Goal: Communication & Community: Answer question/provide support

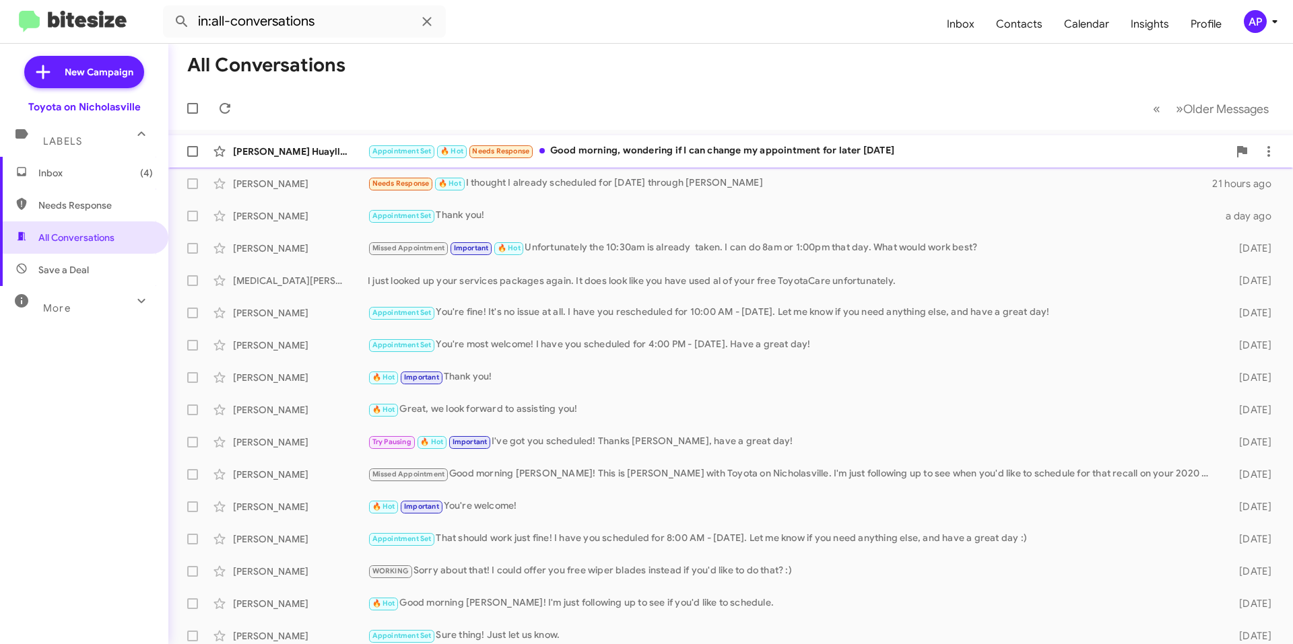
click at [709, 146] on div "Appointment Set 🔥 Hot Needs Response Good morning, wondering if I can change my…" at bounding box center [798, 150] width 860 height 15
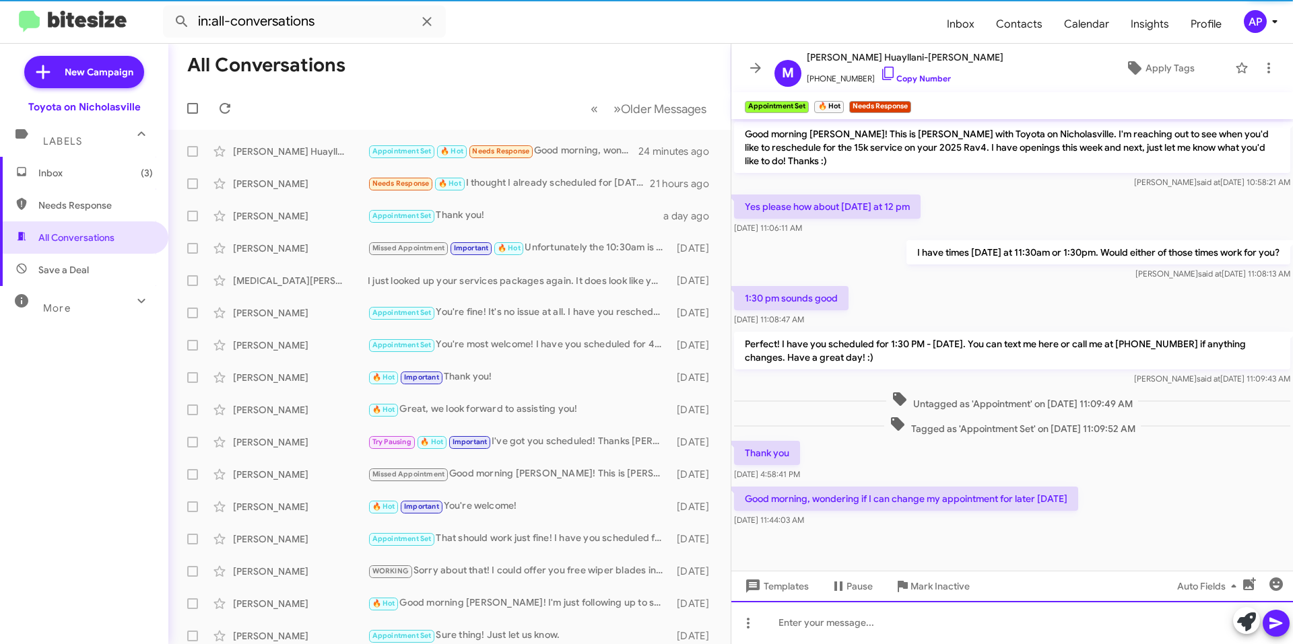
click at [879, 619] on div at bounding box center [1012, 622] width 562 height 43
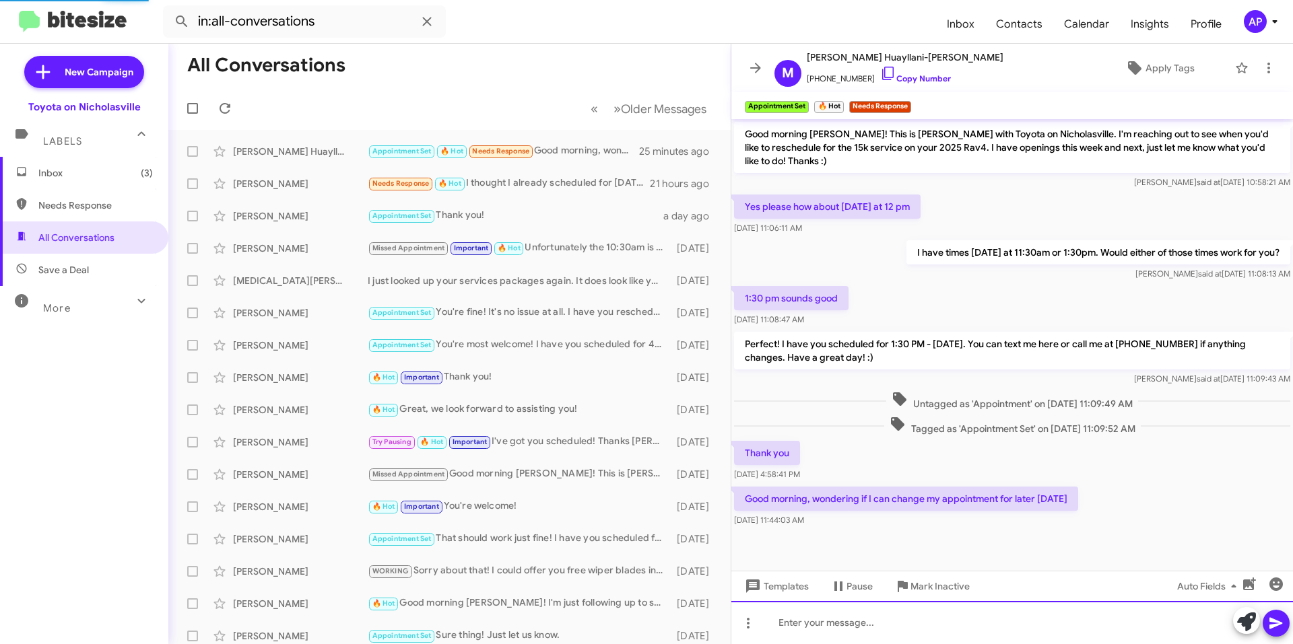
scroll to position [38, 0]
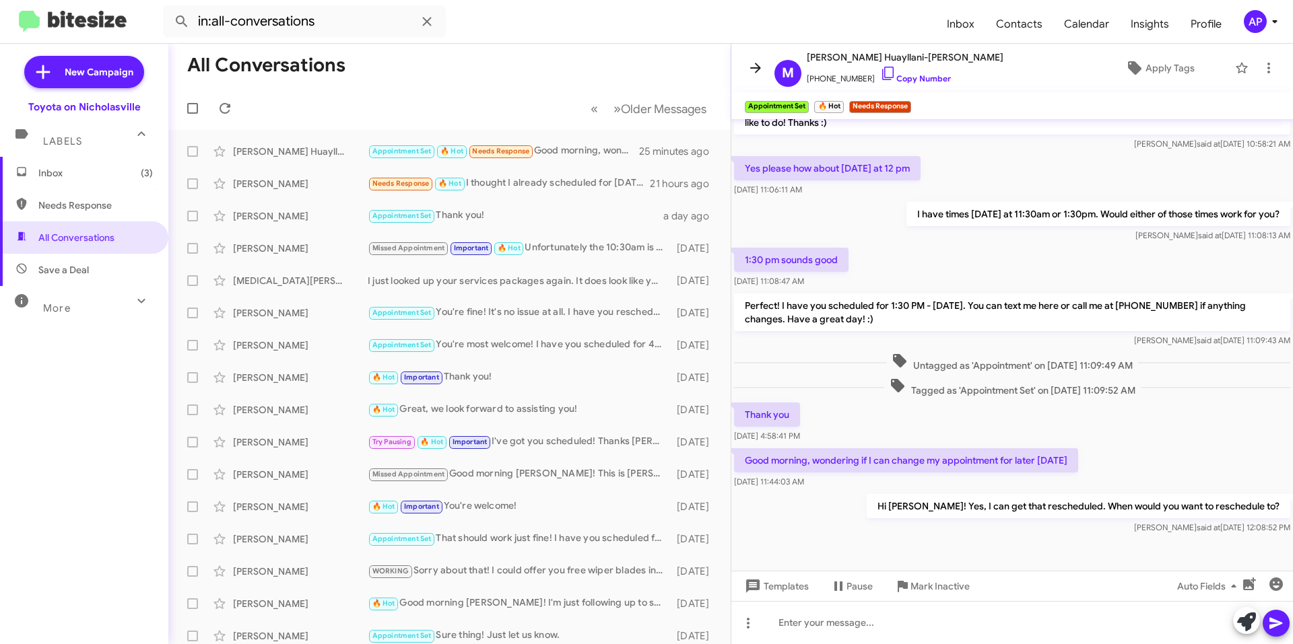
click at [761, 63] on icon at bounding box center [755, 68] width 16 height 16
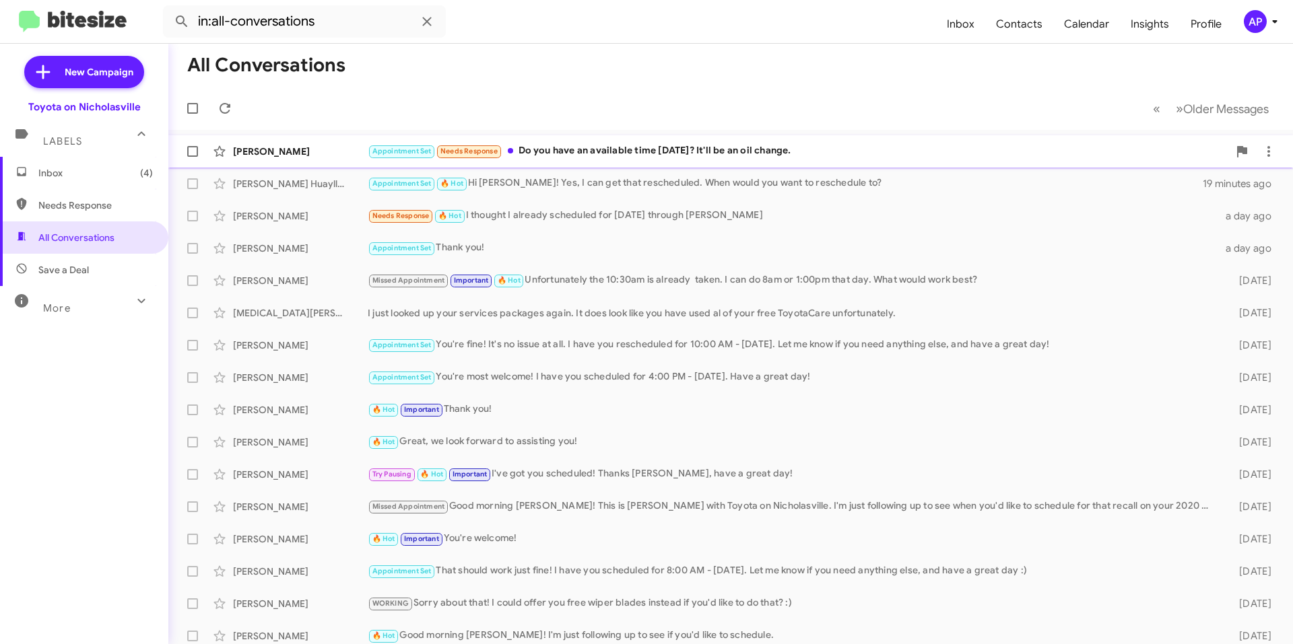
click at [687, 137] on span "[PERSON_NAME] Appointment Set Needs Response Do you have an available time [DAT…" at bounding box center [730, 151] width 1124 height 32
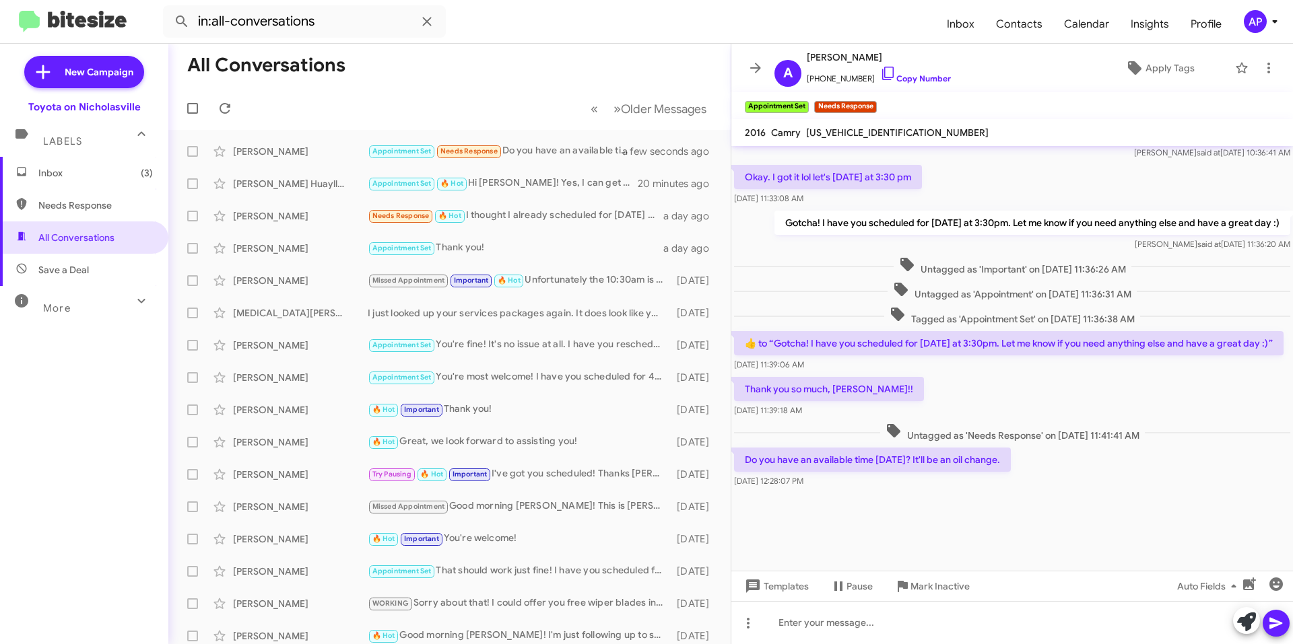
scroll to position [2113, 0]
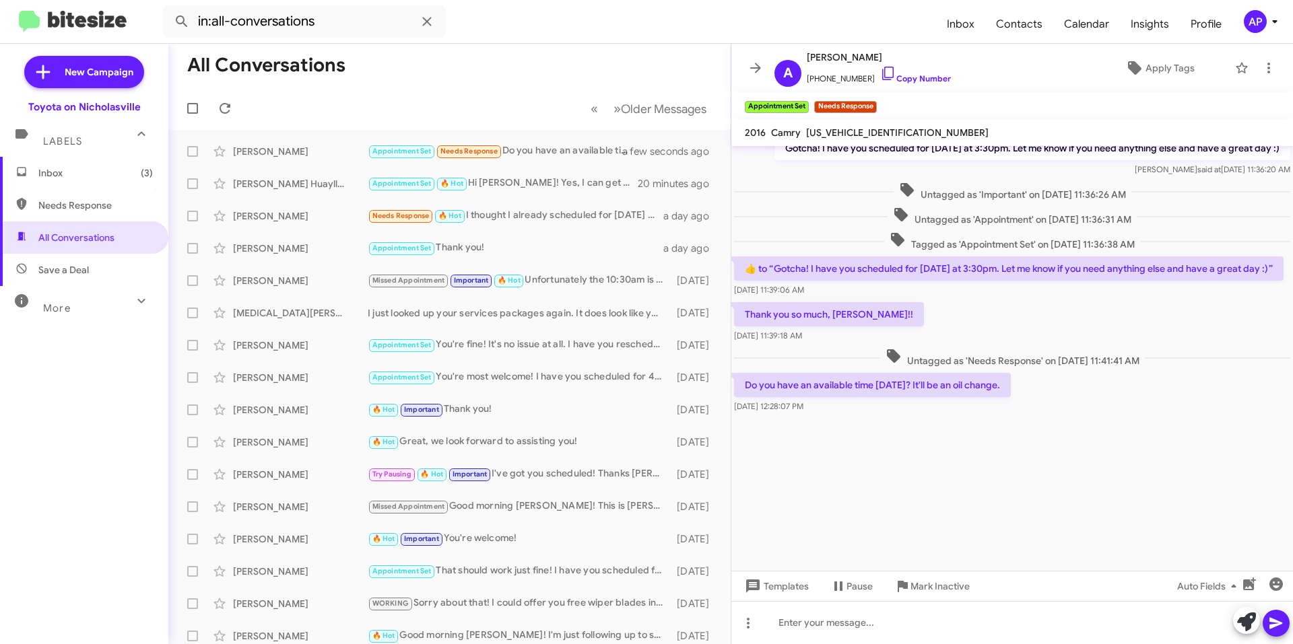
click at [880, 134] on span "[US_VEHICLE_IDENTIFICATION_NUMBER]" at bounding box center [897, 133] width 182 height 12
copy span "[US_VEHICLE_IDENTIFICATION_NUMBER]"
click at [815, 623] on div at bounding box center [1012, 622] width 562 height 43
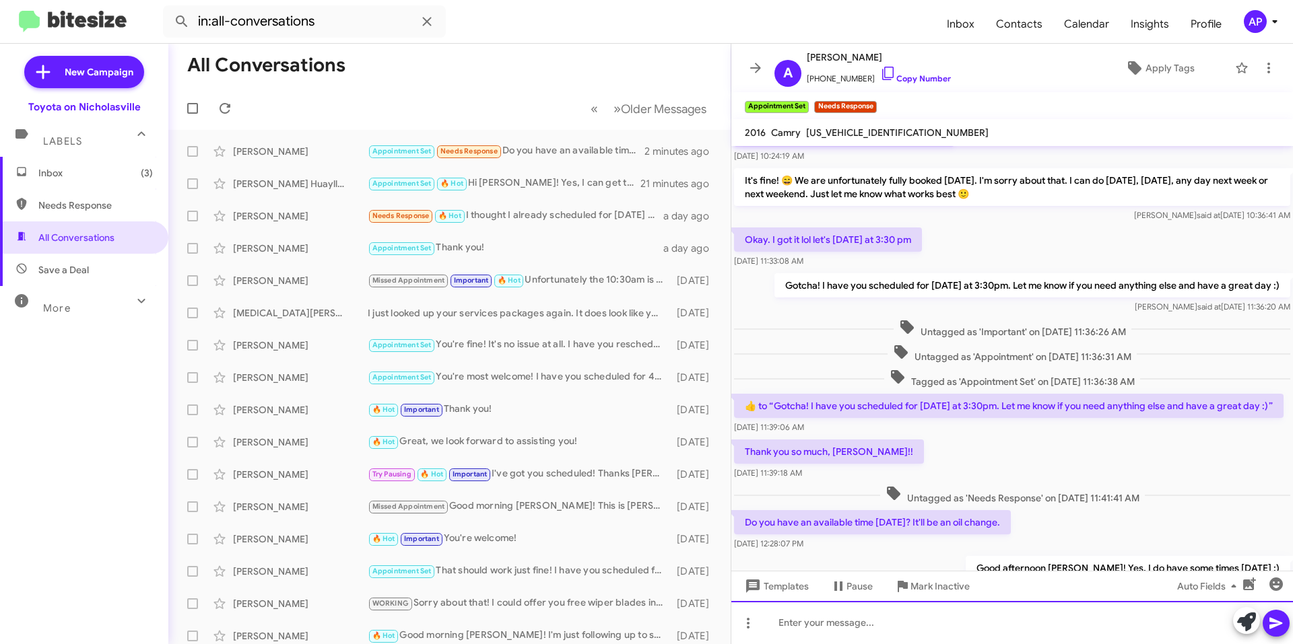
scroll to position [1973, 0]
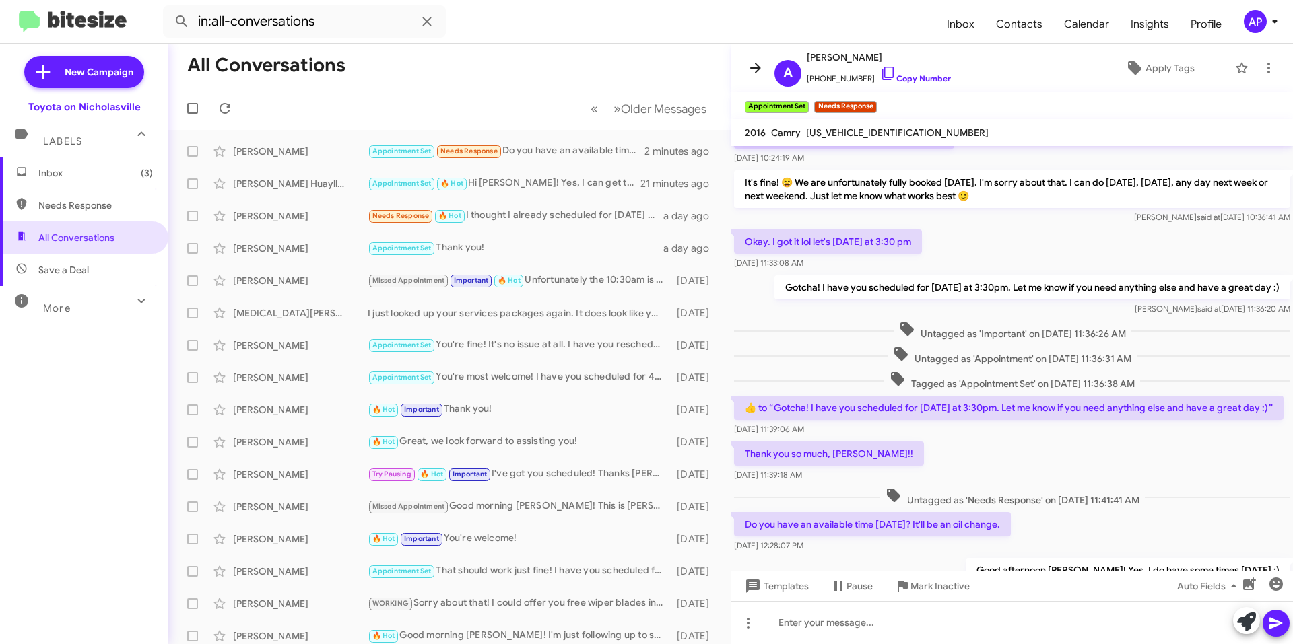
click at [753, 64] on icon at bounding box center [755, 68] width 16 height 16
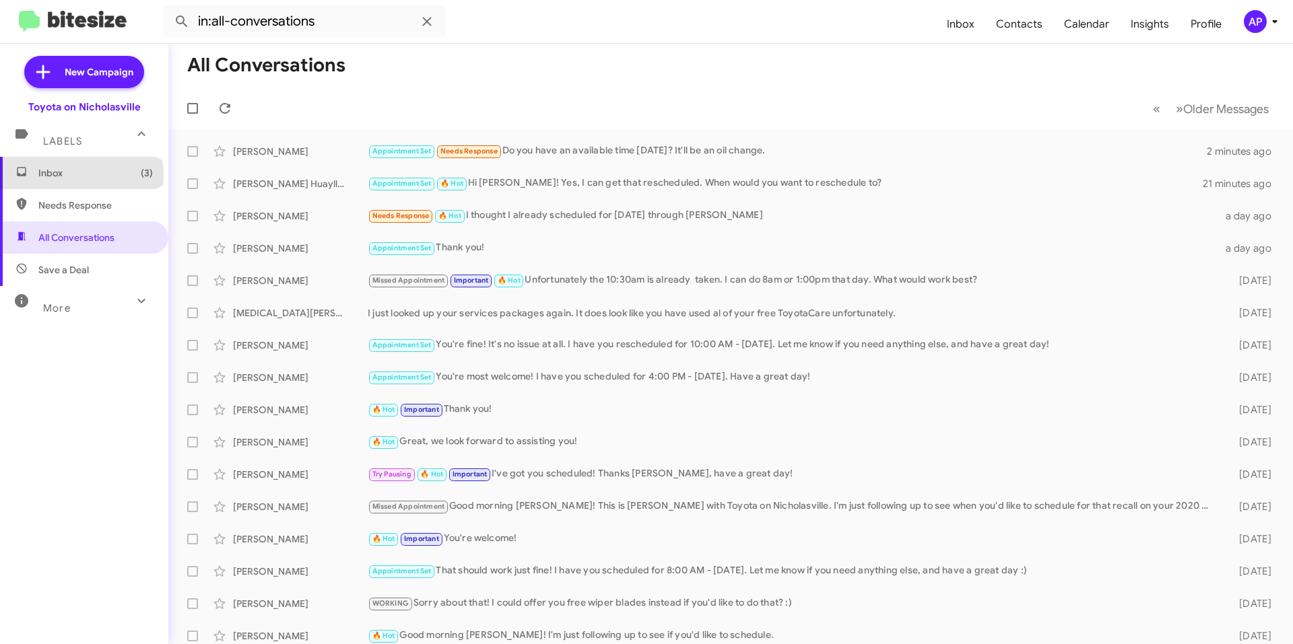
click at [81, 174] on span "Inbox (3)" at bounding box center [95, 172] width 114 height 13
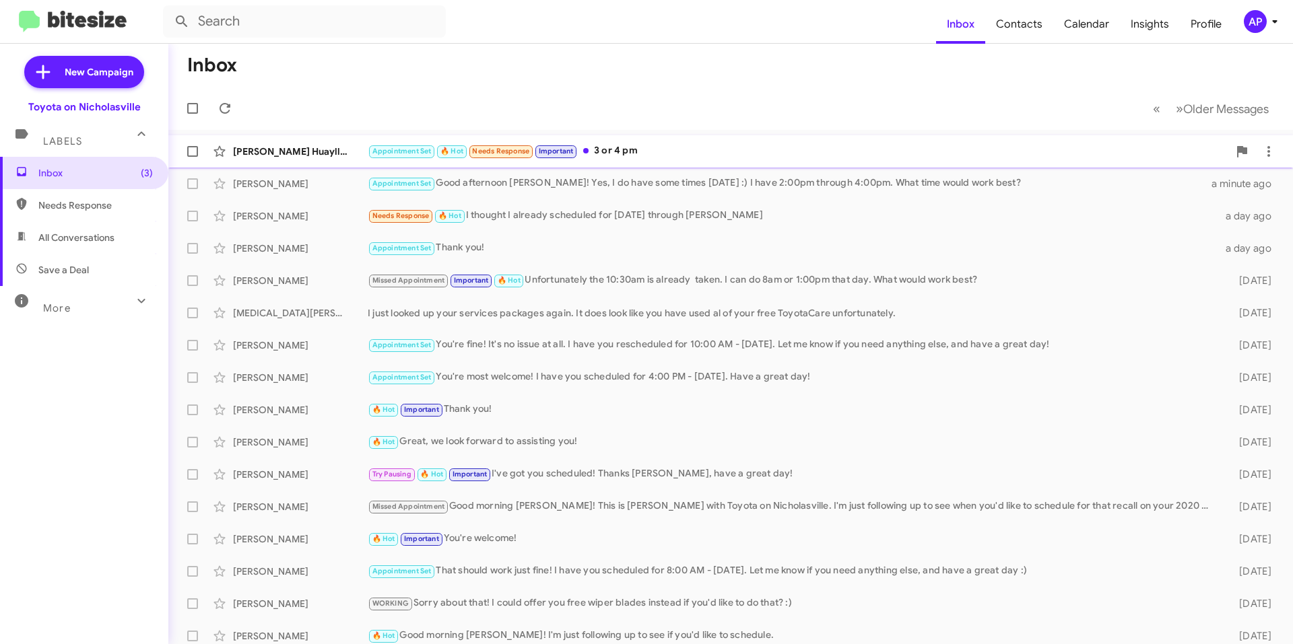
click at [715, 151] on div "Appointment Set 🔥 Hot Needs Response Important 3 or 4 pm" at bounding box center [798, 150] width 860 height 15
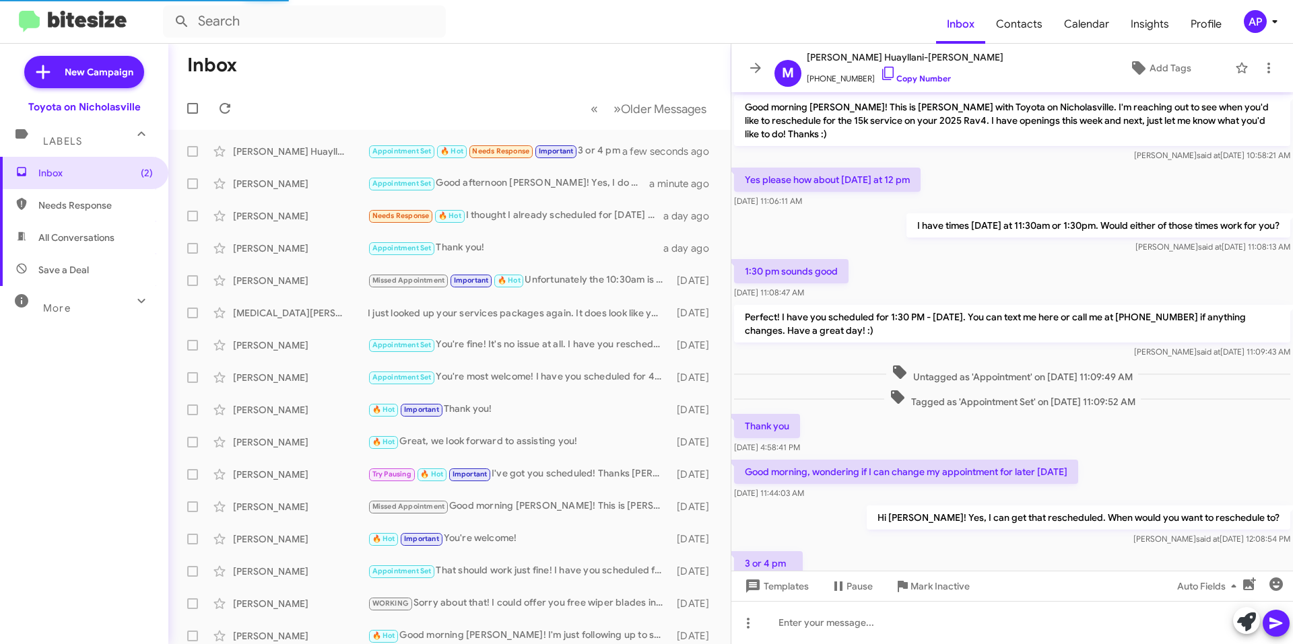
scroll to position [61, 0]
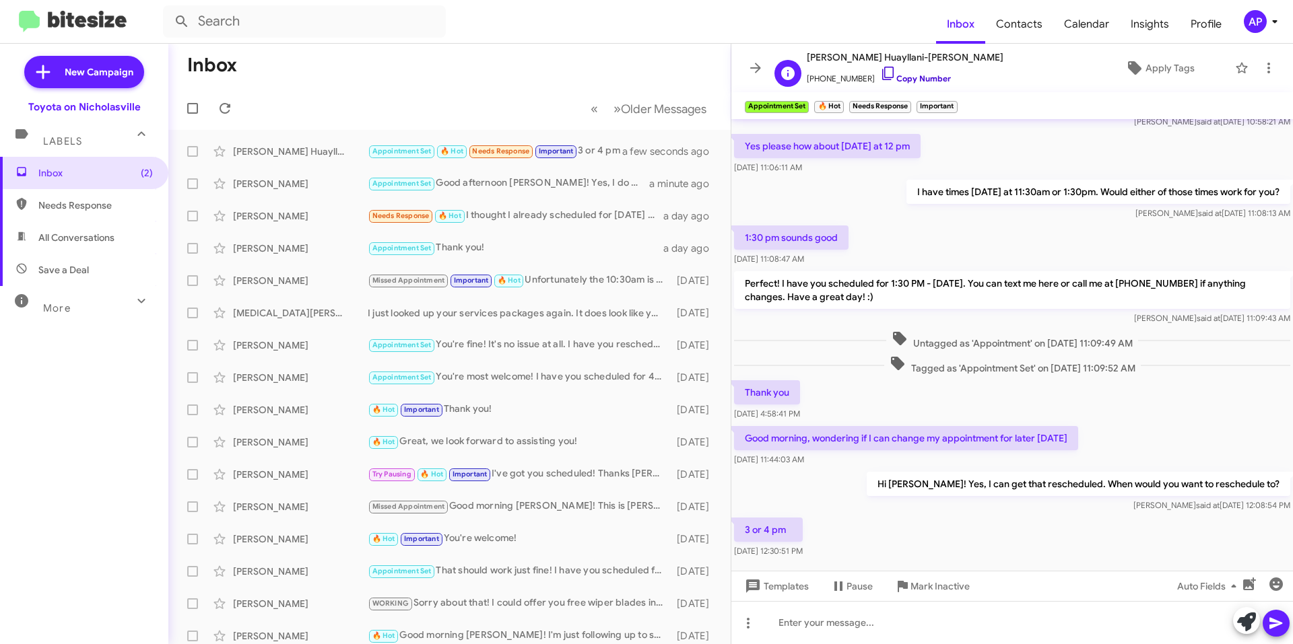
click at [899, 78] on link "Copy Number" at bounding box center [915, 78] width 71 height 10
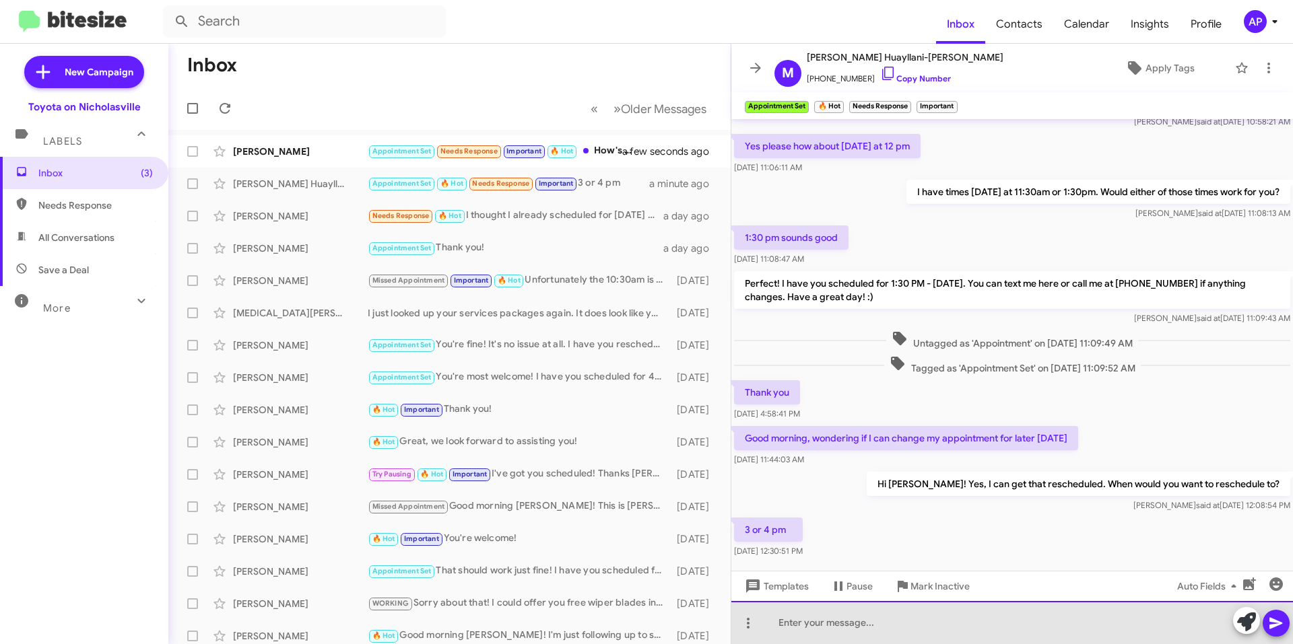
click at [812, 626] on div at bounding box center [1012, 622] width 562 height 43
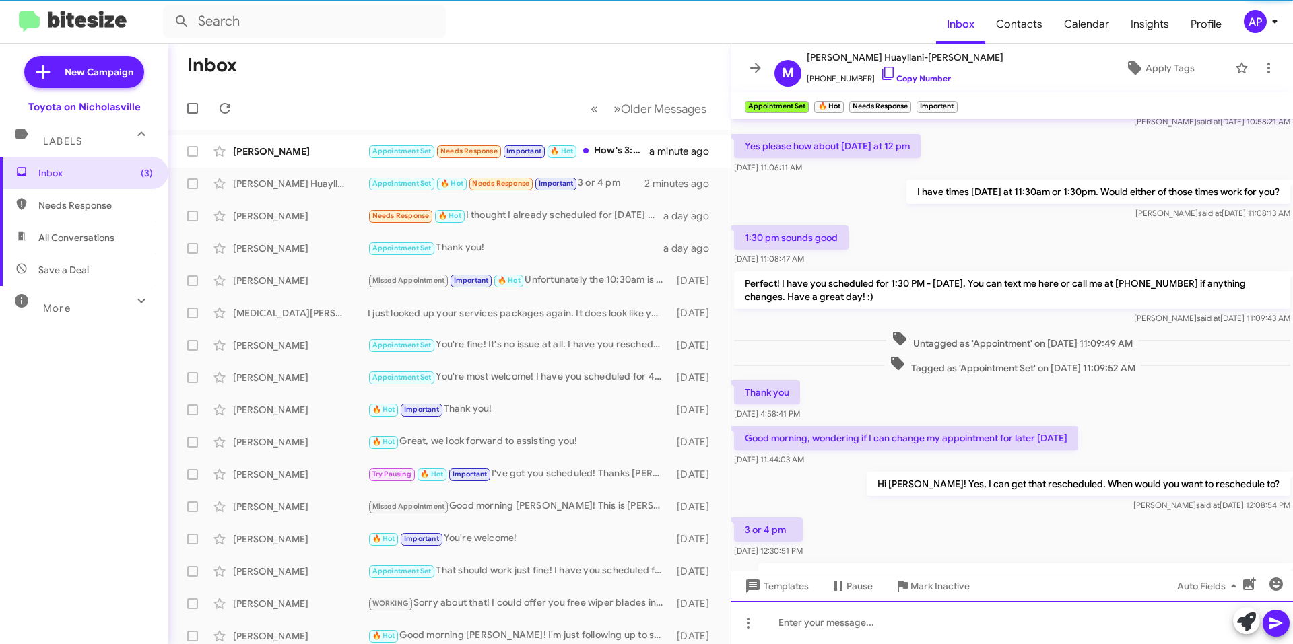
scroll to position [137, 0]
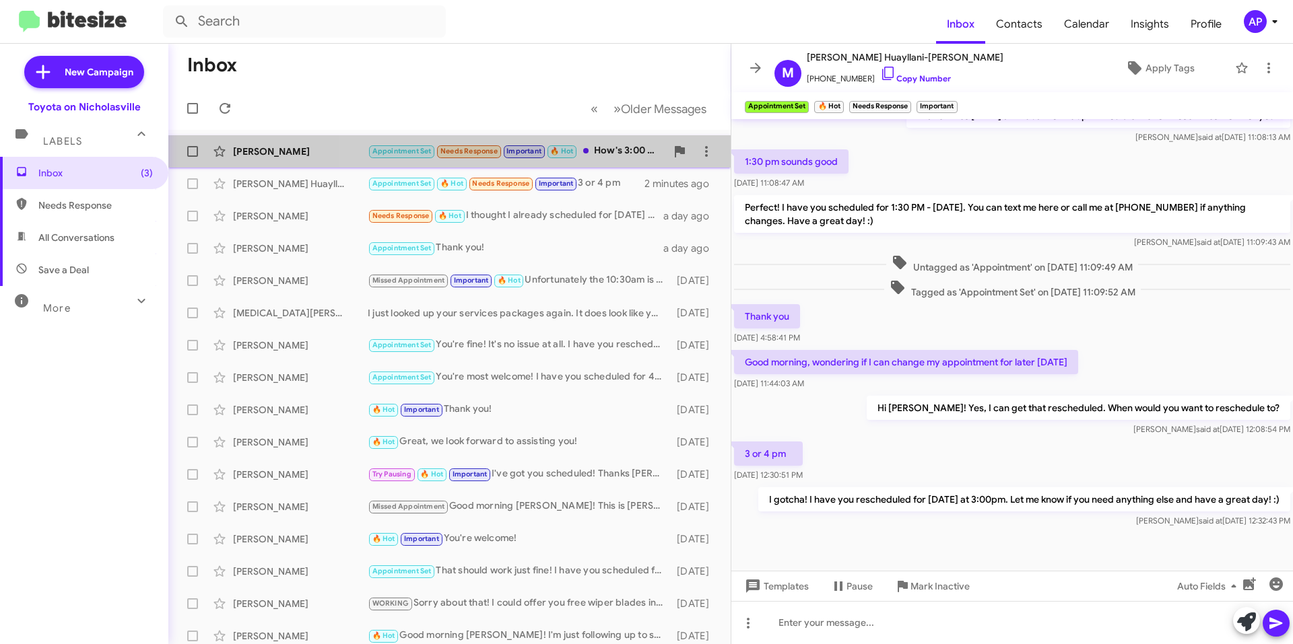
click at [610, 154] on div "Appointment Set Needs Response Important 🔥 Hot How's 3:00 pm [DATE]?" at bounding box center [517, 150] width 298 height 15
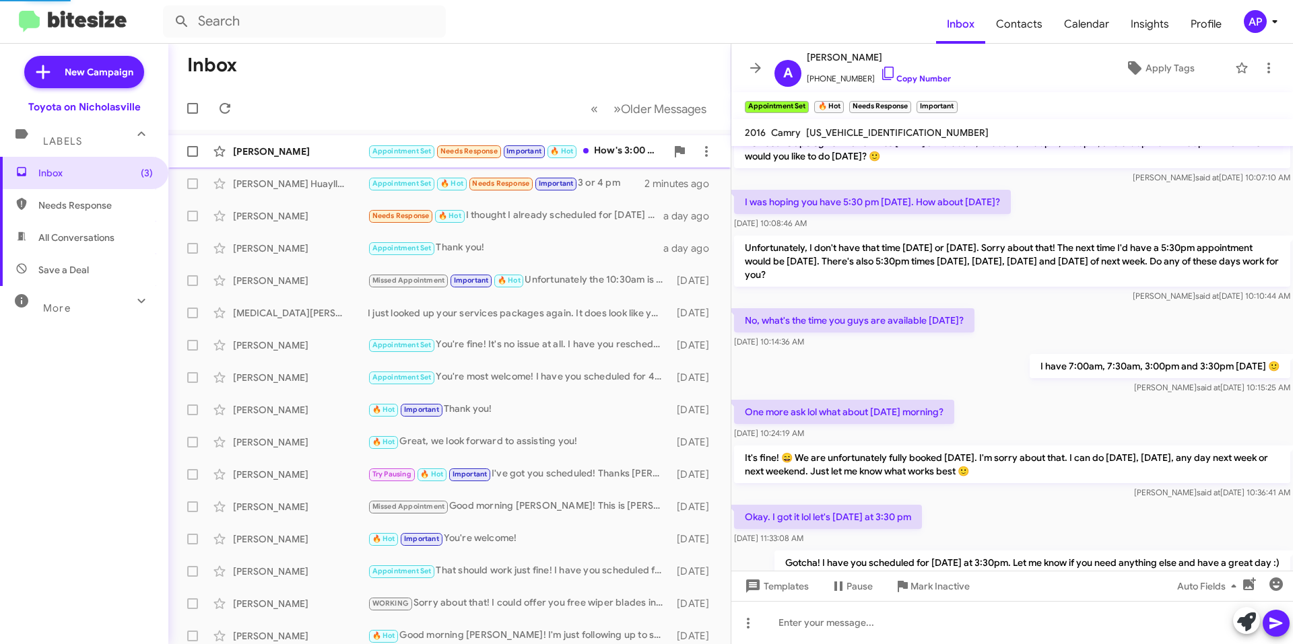
scroll to position [582, 0]
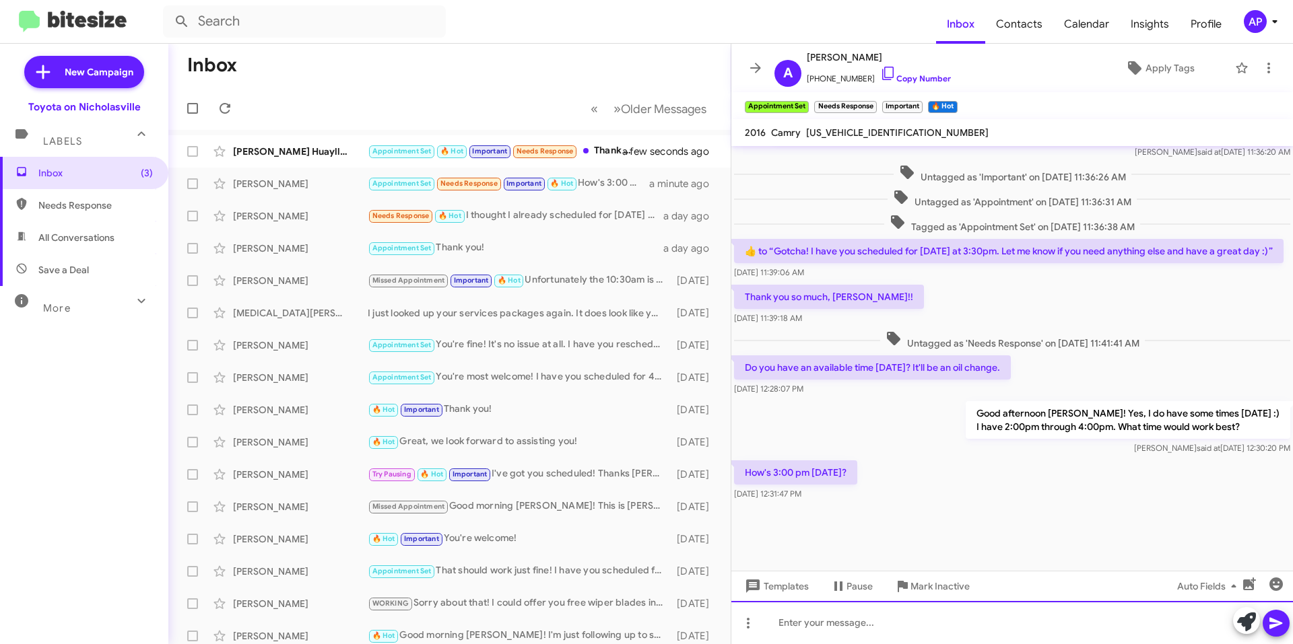
click at [882, 628] on div at bounding box center [1012, 622] width 562 height 43
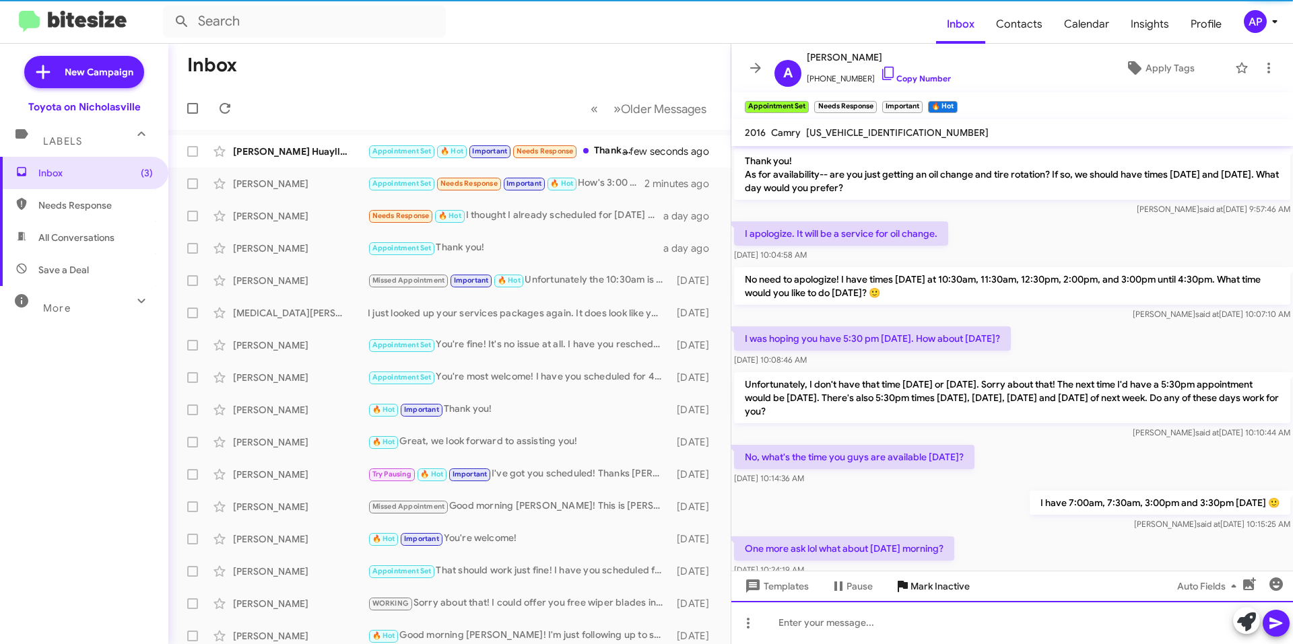
scroll to position [67, 0]
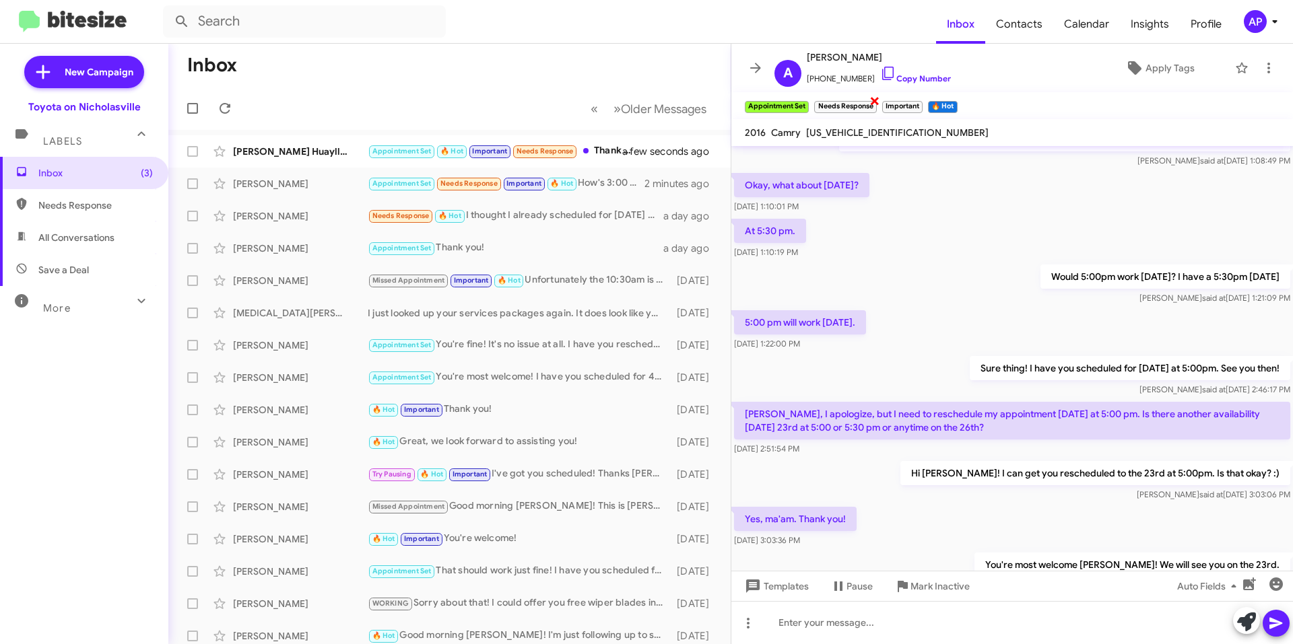
click at [877, 102] on span "×" at bounding box center [874, 100] width 11 height 16
click at [853, 100] on span "×" at bounding box center [853, 100] width 11 height 16
click at [844, 102] on span "×" at bounding box center [841, 100] width 11 height 16
click at [756, 62] on icon at bounding box center [755, 68] width 16 height 16
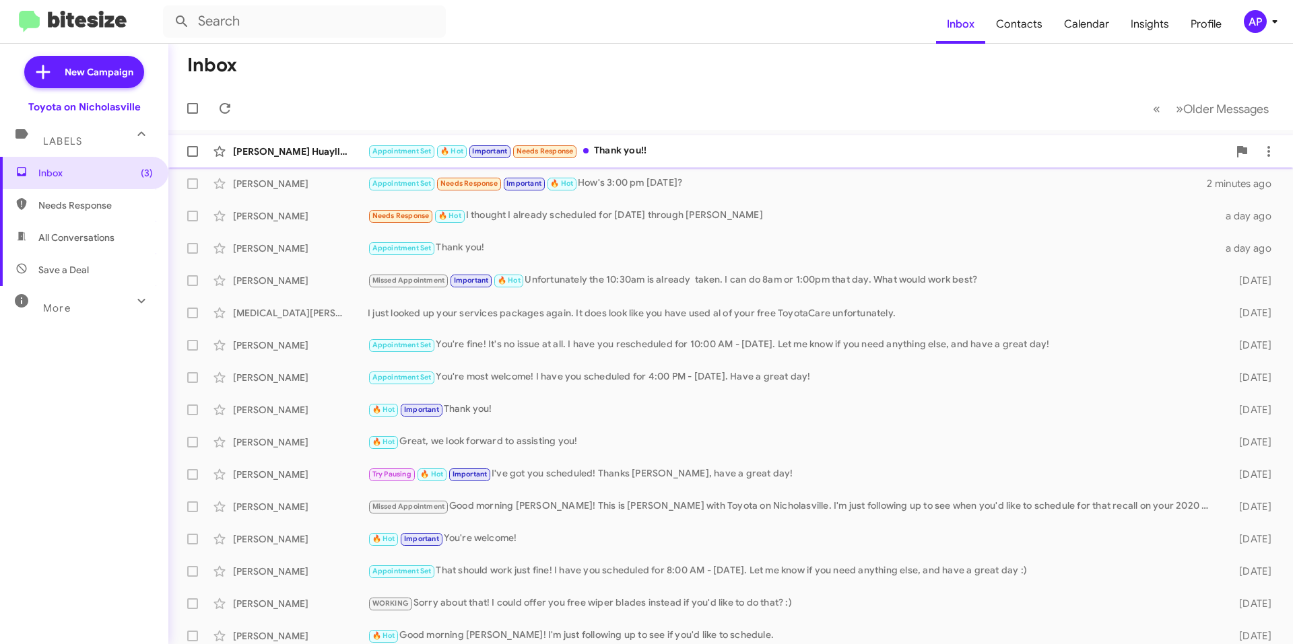
click at [741, 153] on div "Appointment Set 🔥 Hot Important Needs Response Thank you!!" at bounding box center [798, 150] width 860 height 15
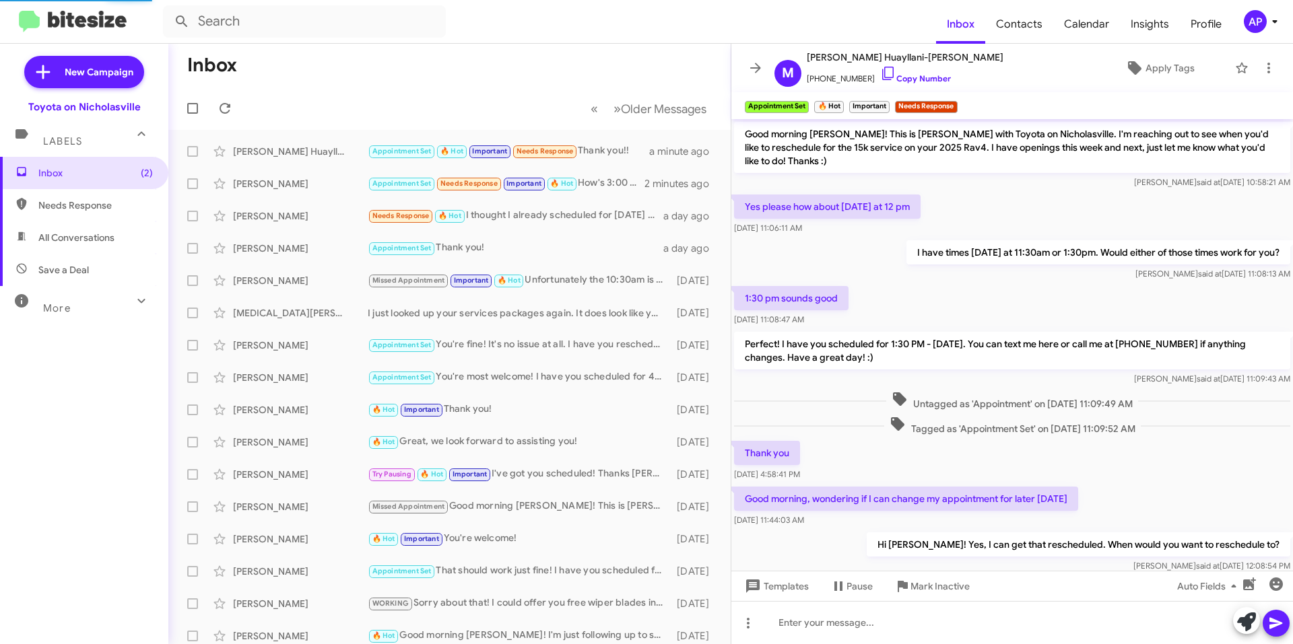
scroll to position [186, 0]
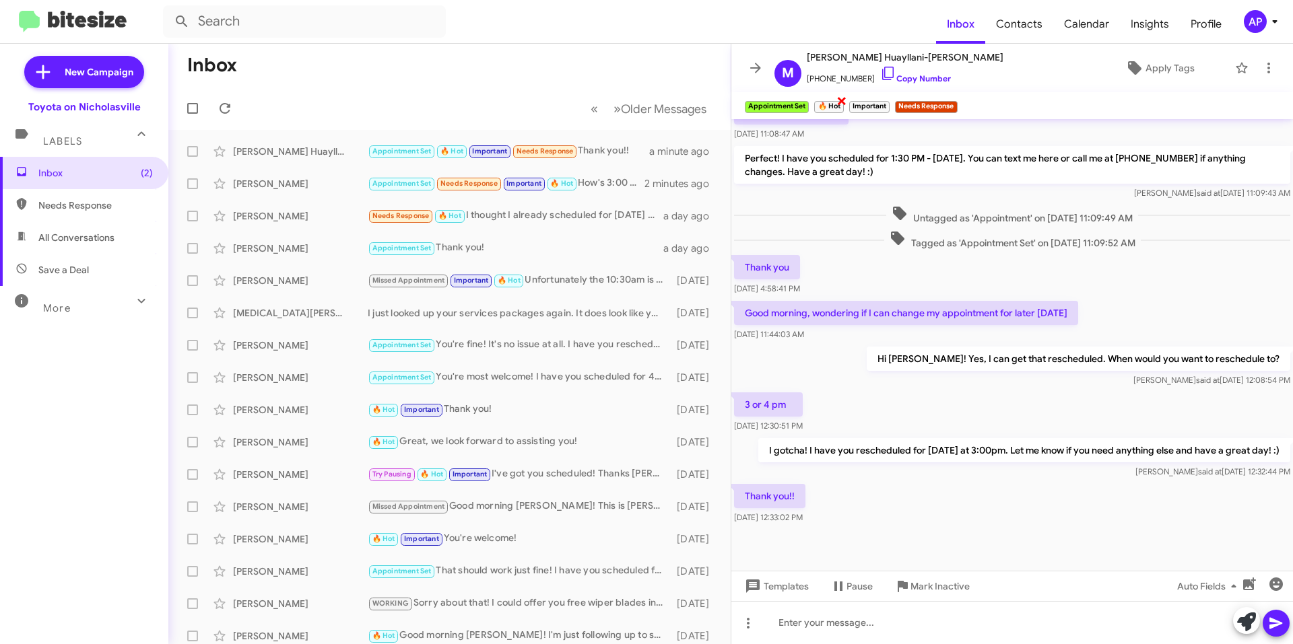
click at [842, 100] on span "×" at bounding box center [841, 100] width 11 height 16
click at [848, 100] on span "×" at bounding box center [853, 100] width 11 height 16
click at [871, 102] on span "×" at bounding box center [874, 100] width 11 height 16
click at [761, 70] on icon at bounding box center [755, 68] width 16 height 16
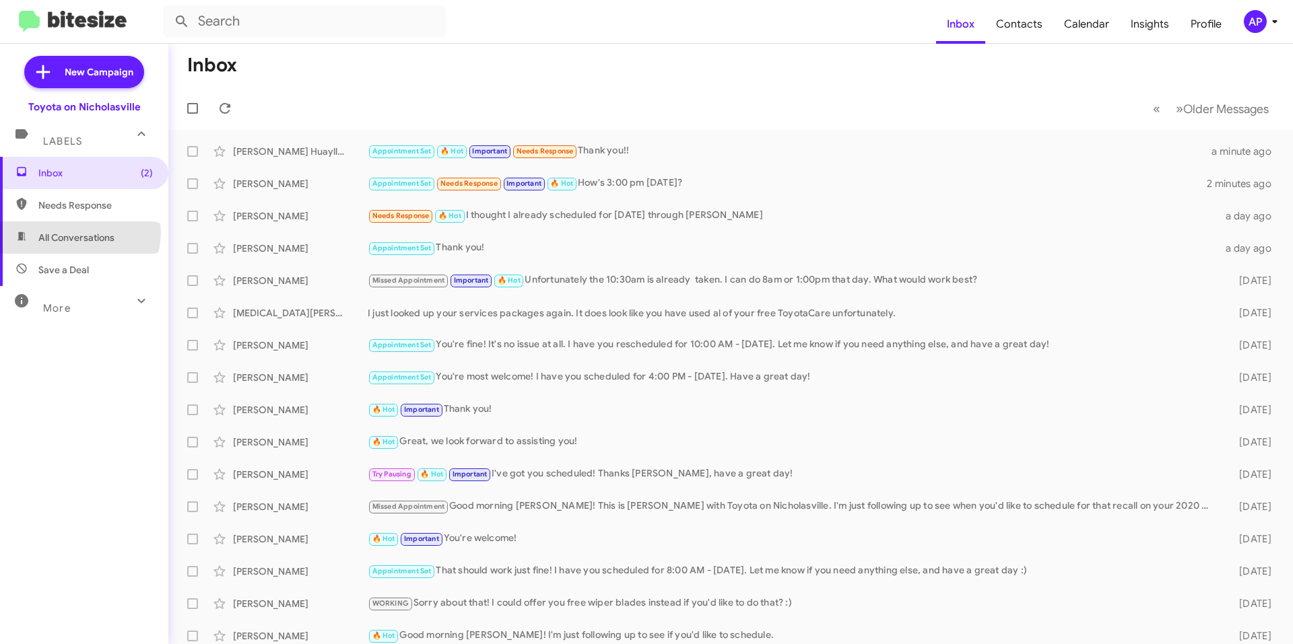
click at [79, 232] on span "All Conversations" at bounding box center [76, 237] width 76 height 13
type input "in:all-conversations"
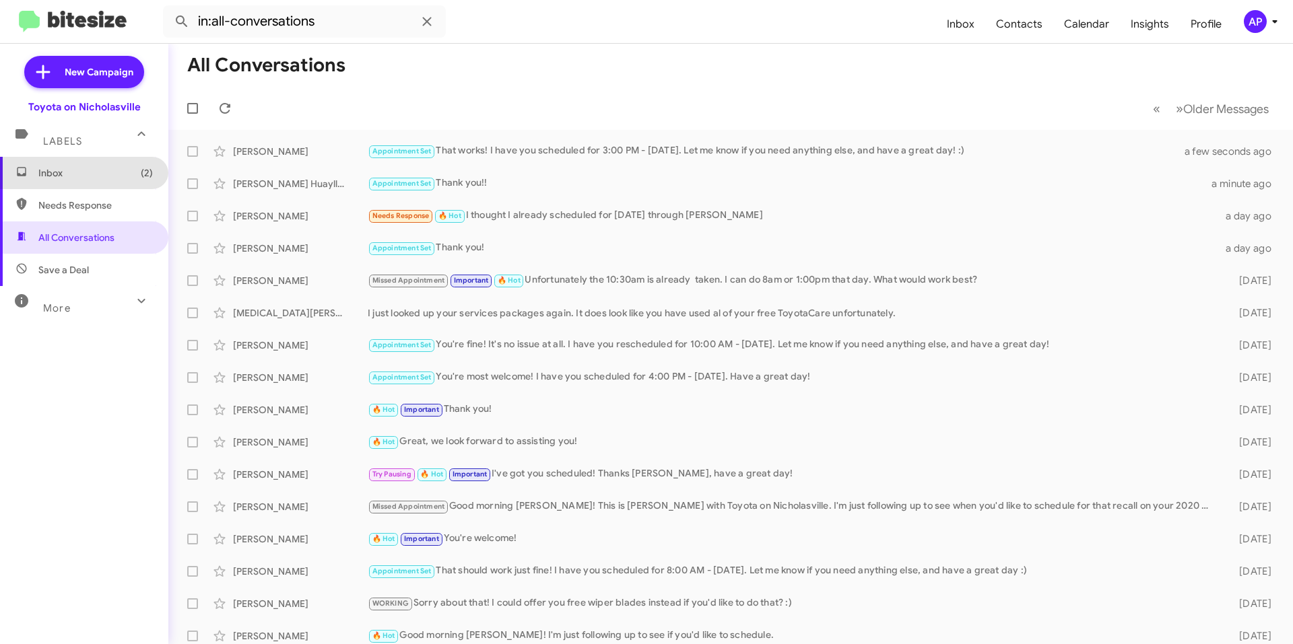
click at [90, 168] on span "Inbox (2)" at bounding box center [95, 172] width 114 height 13
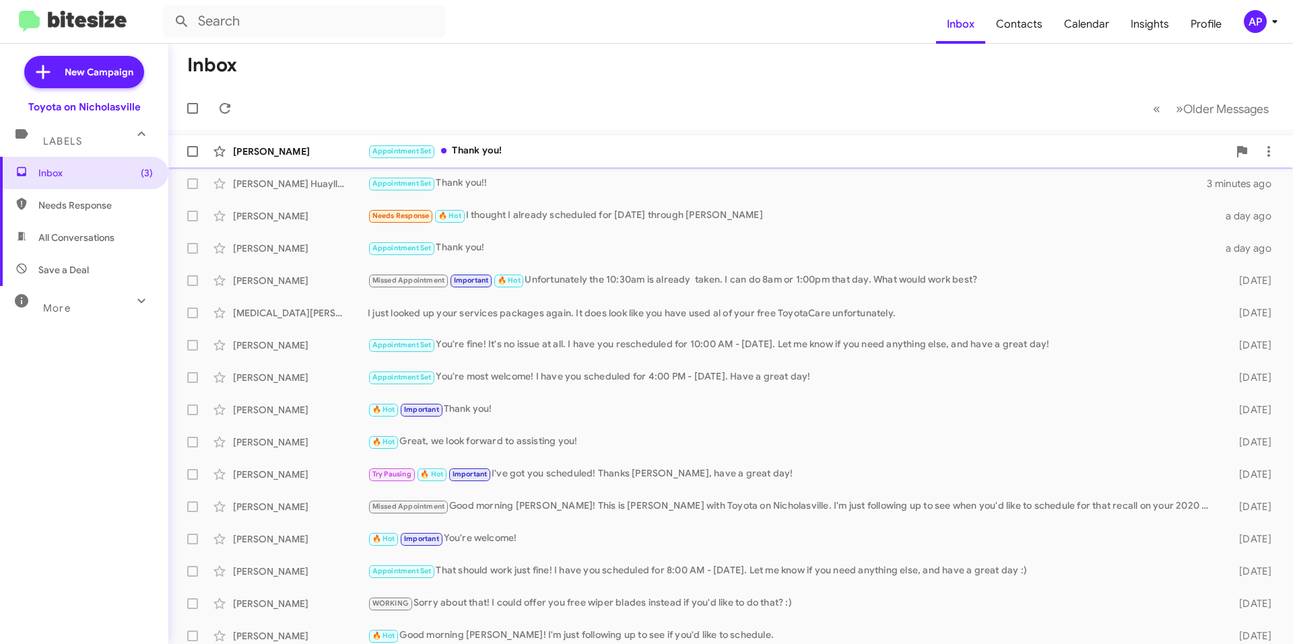
click at [593, 152] on div "Appointment Set Thank you!" at bounding box center [798, 150] width 860 height 15
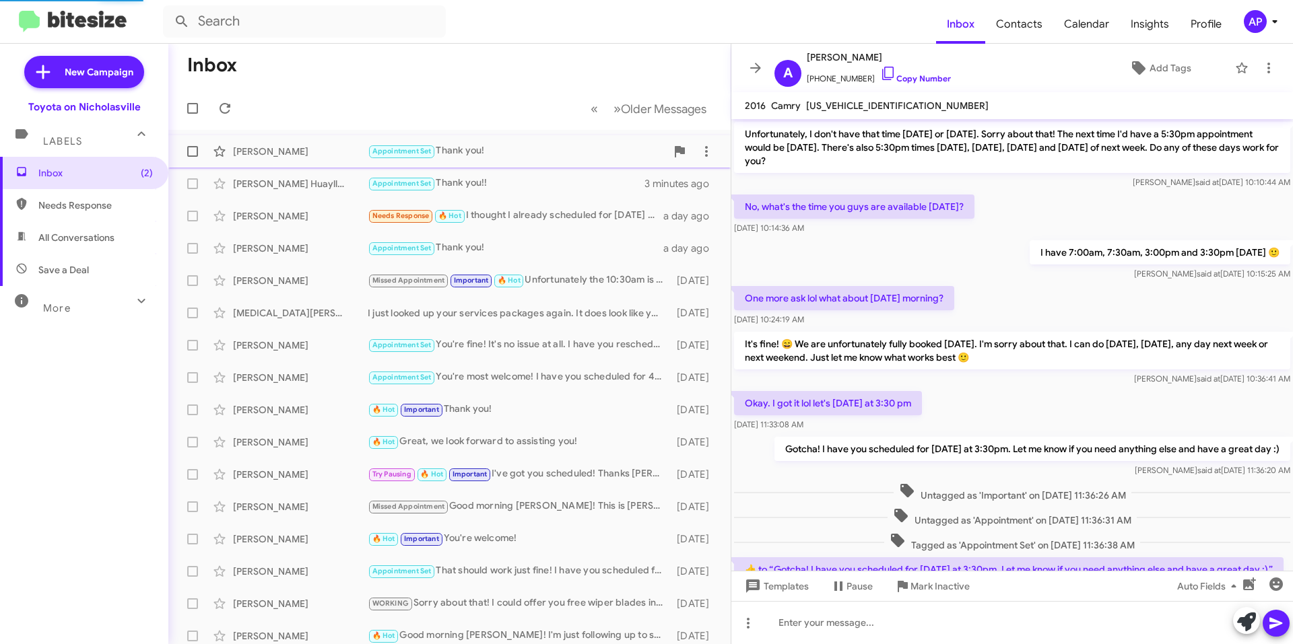
scroll to position [487, 0]
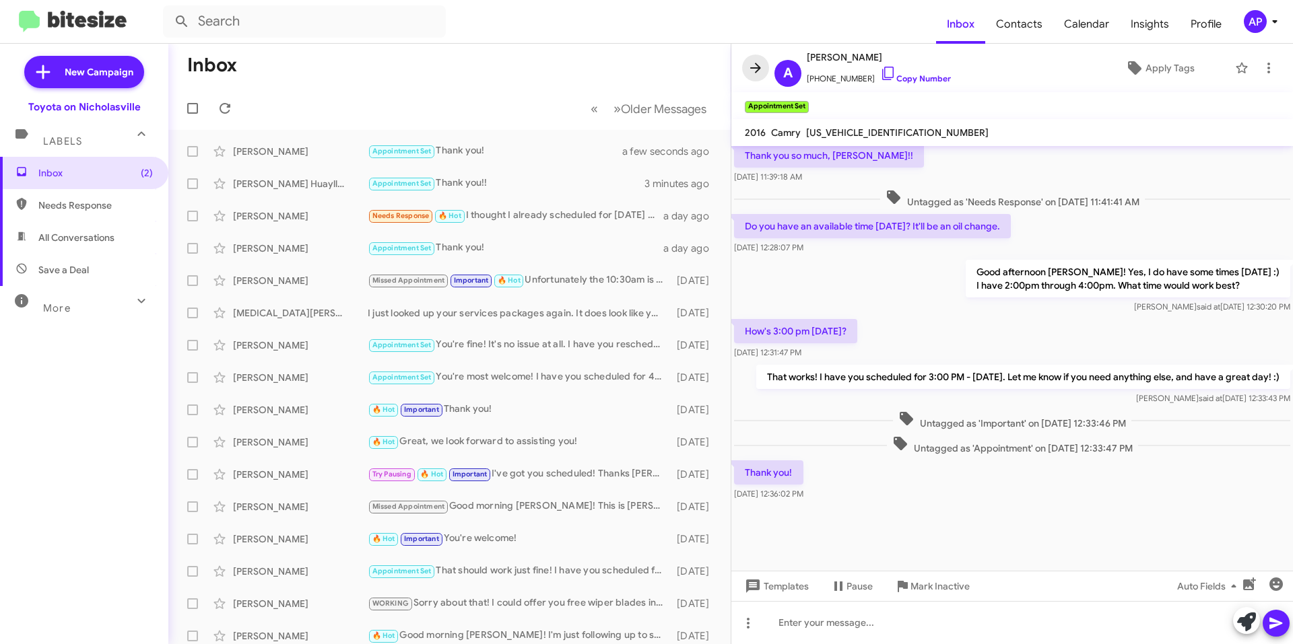
click at [759, 59] on button at bounding box center [755, 68] width 27 height 27
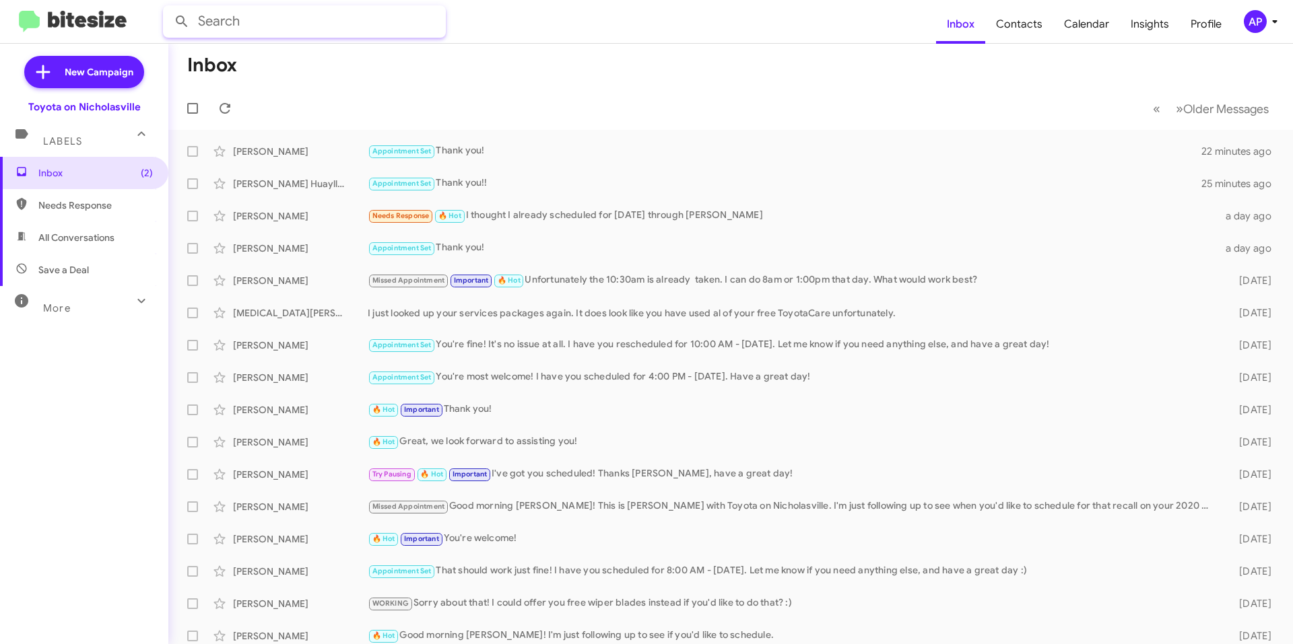
click at [275, 24] on input "text" at bounding box center [304, 21] width 283 height 32
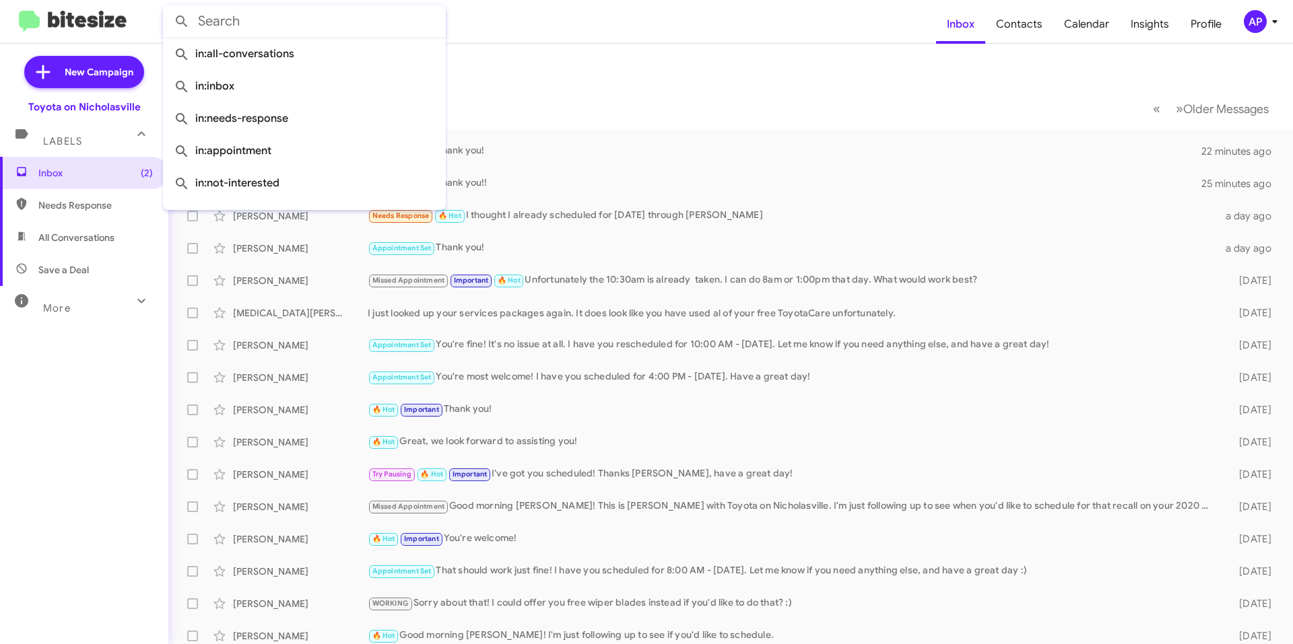
paste input "[US_VEHICLE_IDENTIFICATION_NUMBER]"
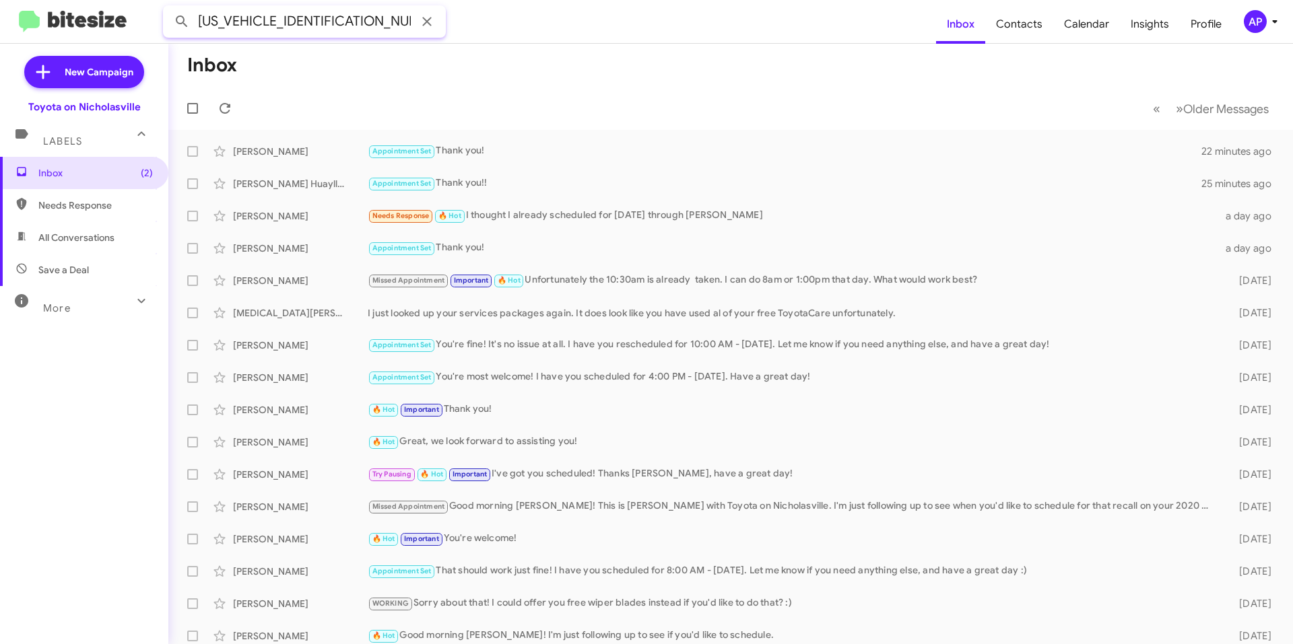
type input "[US_VEHICLE_IDENTIFICATION_NUMBER]"
click at [168, 8] on button at bounding box center [181, 21] width 27 height 27
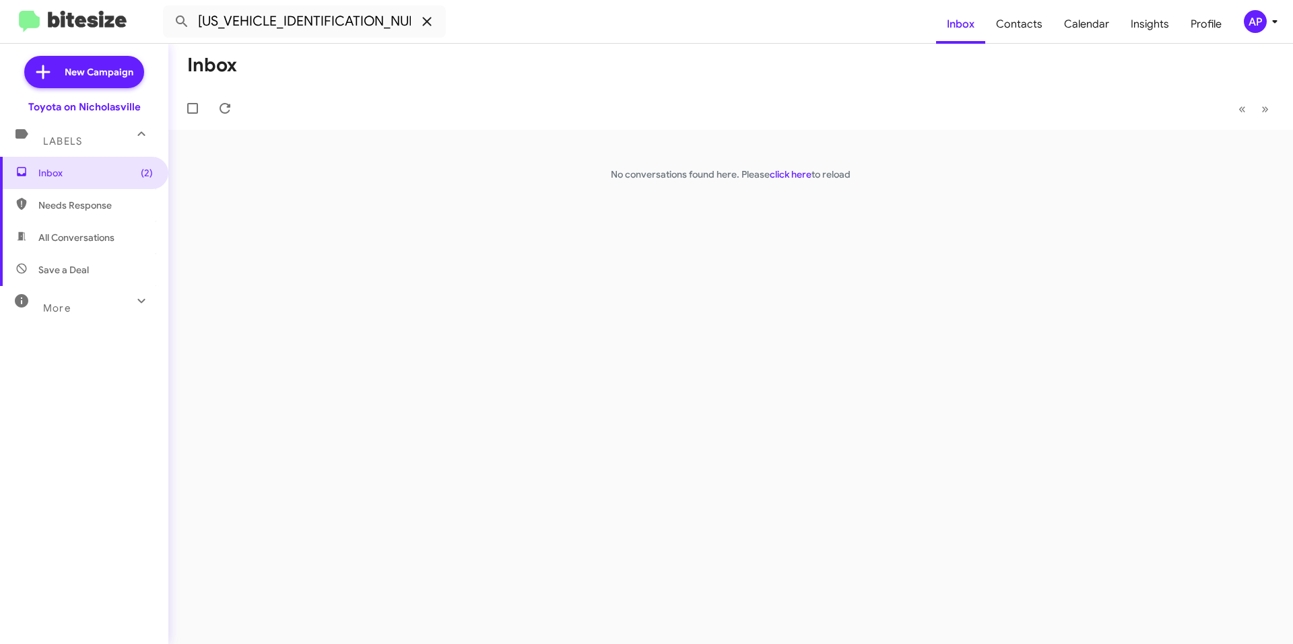
click at [421, 25] on icon at bounding box center [427, 21] width 16 height 16
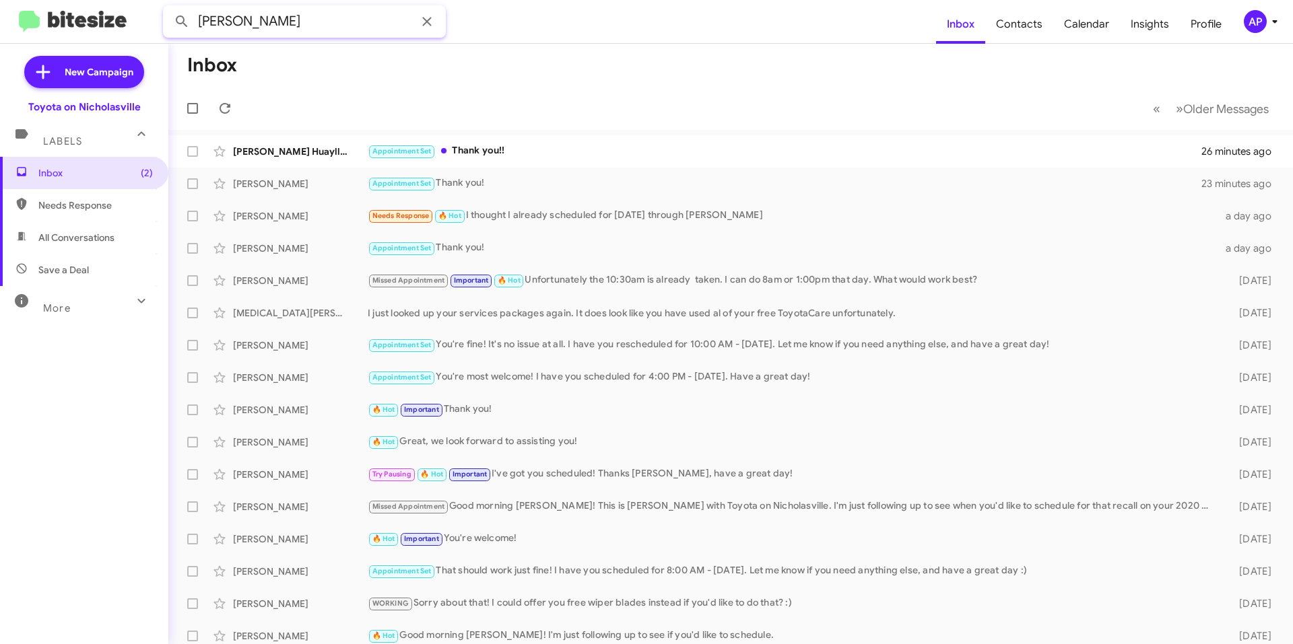
click at [168, 8] on button at bounding box center [181, 21] width 27 height 27
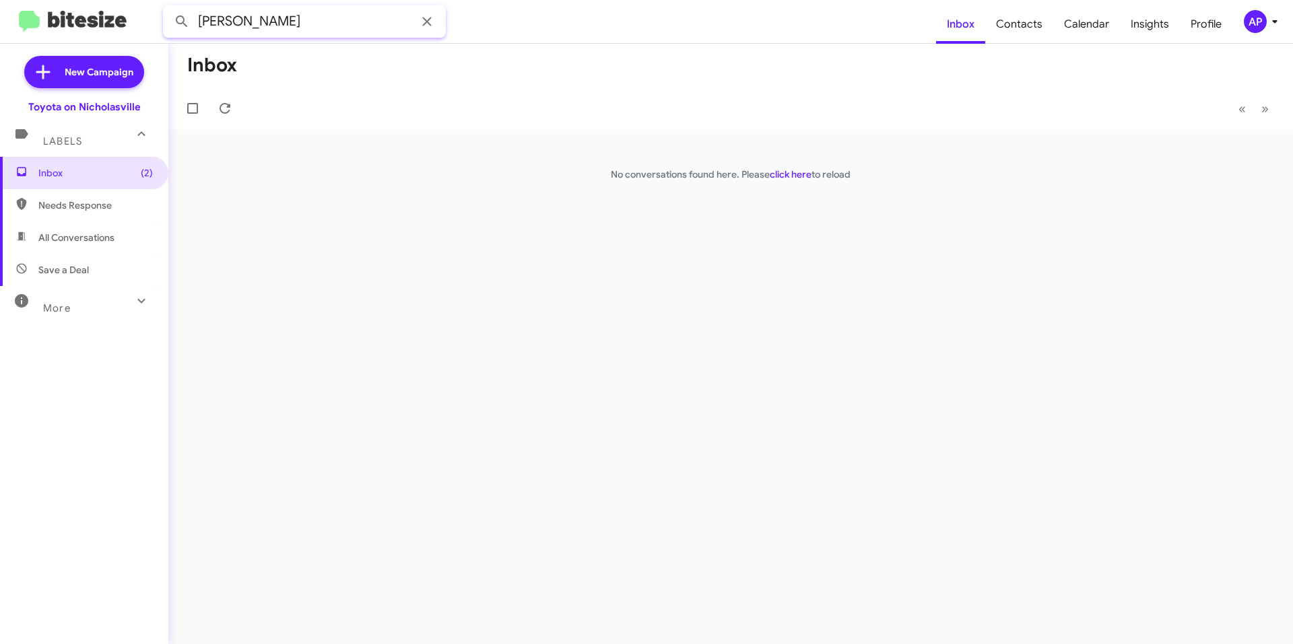
drag, startPoint x: 234, startPoint y: 21, endPoint x: 108, endPoint y: 24, distance: 125.3
click at [108, 24] on mat-toolbar "[PERSON_NAME] Inbox Contacts Calendar Insights Profile AP" at bounding box center [646, 21] width 1293 height 43
click at [168, 8] on button at bounding box center [181, 21] width 27 height 27
click at [270, 28] on input "[PERSON_NAME]" at bounding box center [304, 21] width 283 height 32
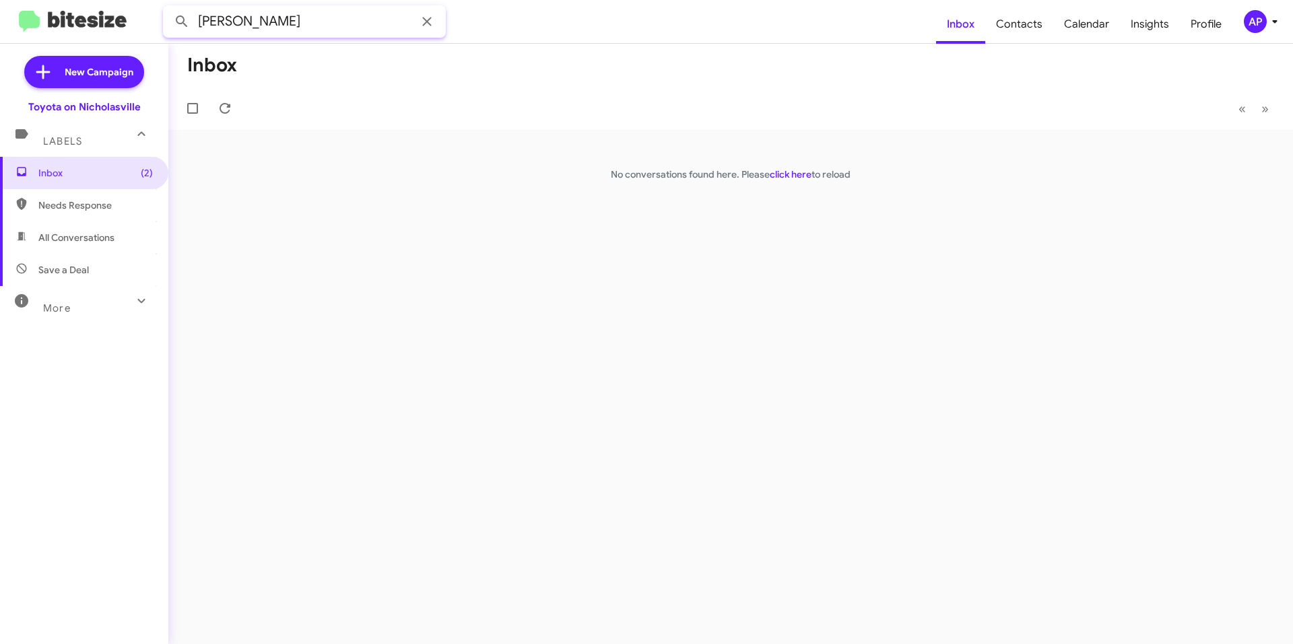
click at [168, 8] on button at bounding box center [181, 21] width 27 height 27
drag, startPoint x: 232, startPoint y: 19, endPoint x: 114, endPoint y: 30, distance: 119.0
click at [114, 30] on mat-toolbar "[PERSON_NAME] Inbox Contacts Calendar Insights Profile AP" at bounding box center [646, 21] width 1293 height 43
click at [168, 8] on button at bounding box center [181, 21] width 27 height 27
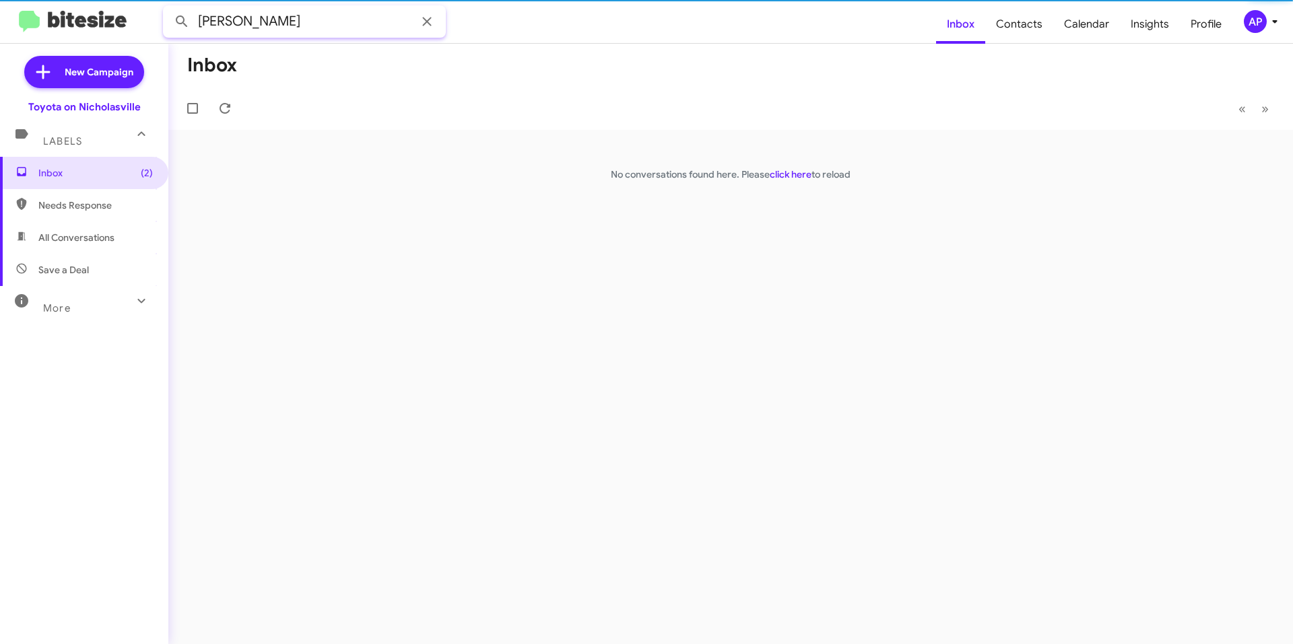
click at [328, 28] on input "[PERSON_NAME]" at bounding box center [304, 21] width 283 height 32
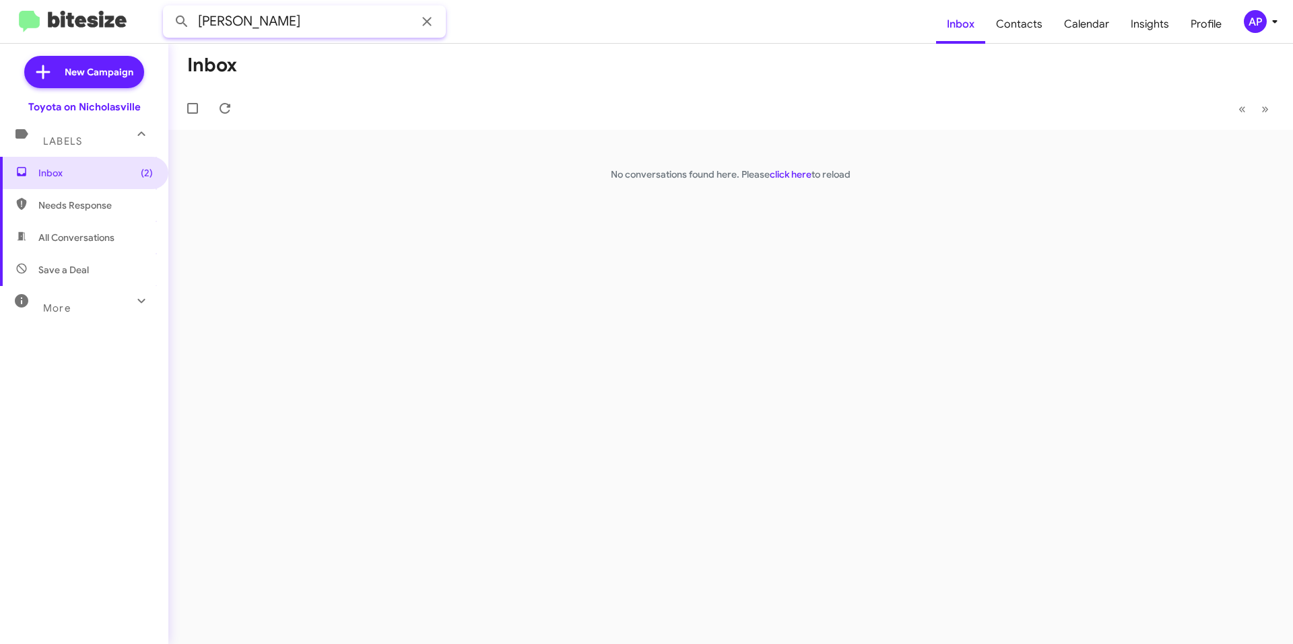
click at [328, 28] on input "[PERSON_NAME]" at bounding box center [304, 21] width 283 height 32
click at [168, 8] on button at bounding box center [181, 21] width 27 height 27
click at [341, 25] on input "[PERSON_NAME]" at bounding box center [304, 21] width 283 height 32
click at [340, 24] on input "[PERSON_NAME]" at bounding box center [304, 21] width 283 height 32
click at [339, 23] on input "[PERSON_NAME]" at bounding box center [304, 21] width 283 height 32
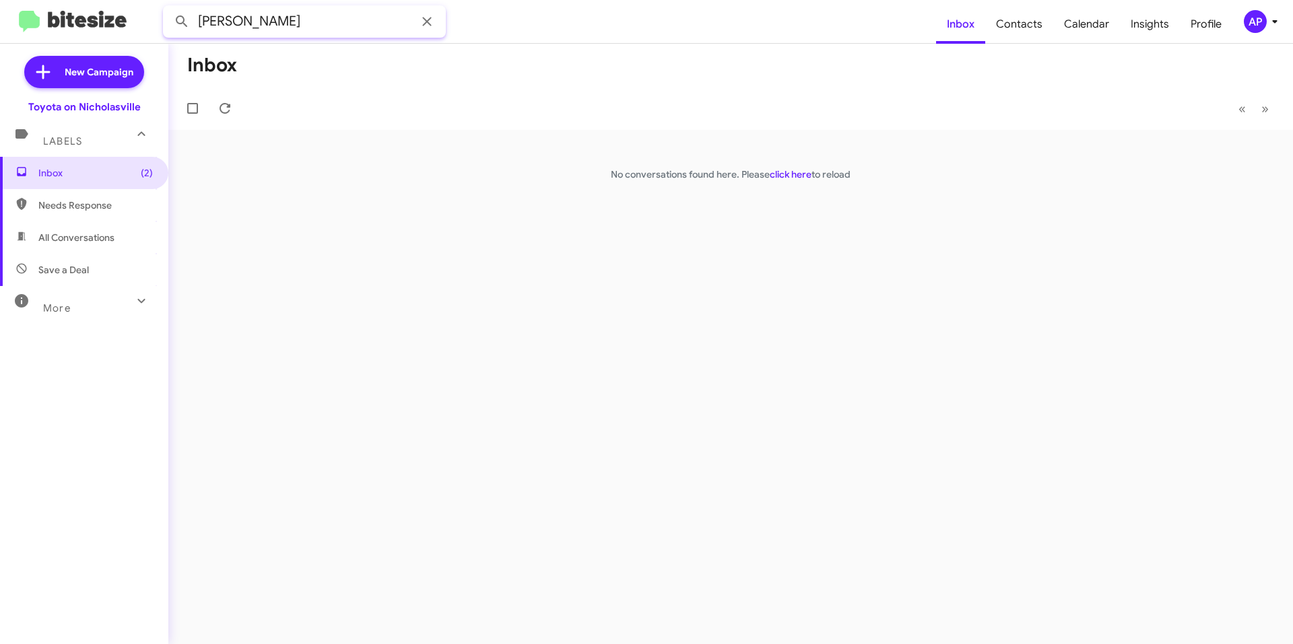
click at [339, 23] on input "[PERSON_NAME]" at bounding box center [304, 21] width 283 height 32
paste input "[PHONE_NUMBER]"
click at [259, 20] on input "[PHONE_NUMBER]" at bounding box center [304, 21] width 283 height 32
click at [168, 8] on button at bounding box center [181, 21] width 27 height 27
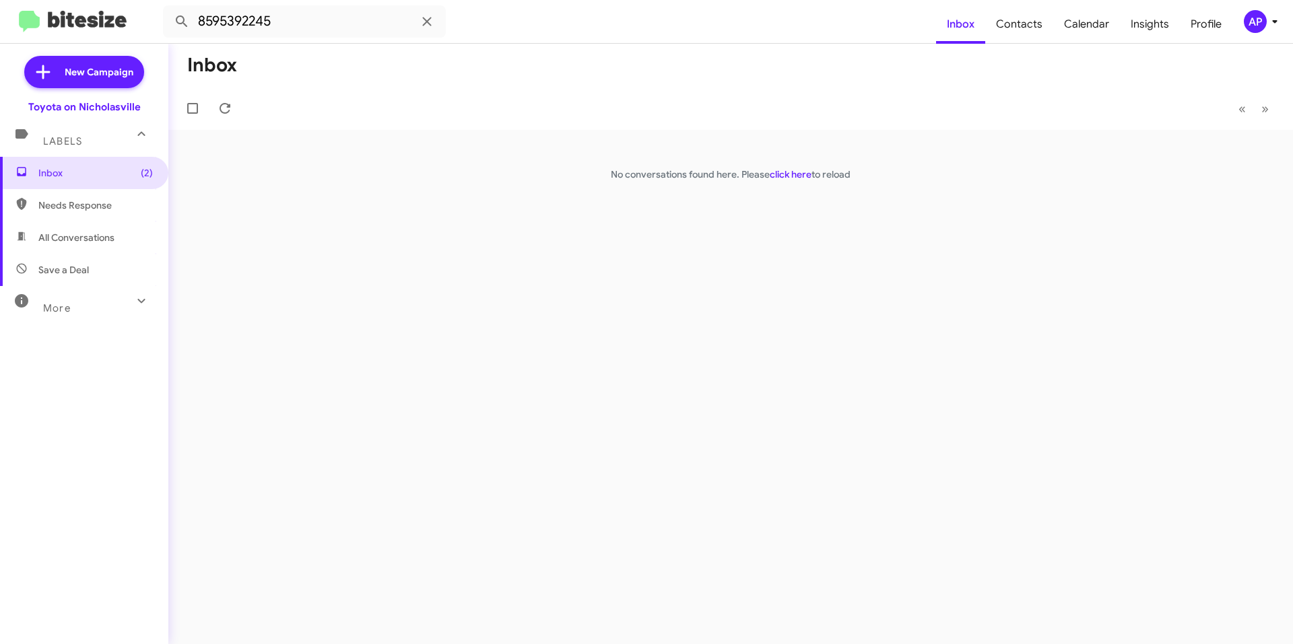
click at [90, 314] on div "More" at bounding box center [71, 302] width 120 height 25
click at [132, 470] on span "Sent" at bounding box center [84, 474] width 168 height 32
type input "in:sent"
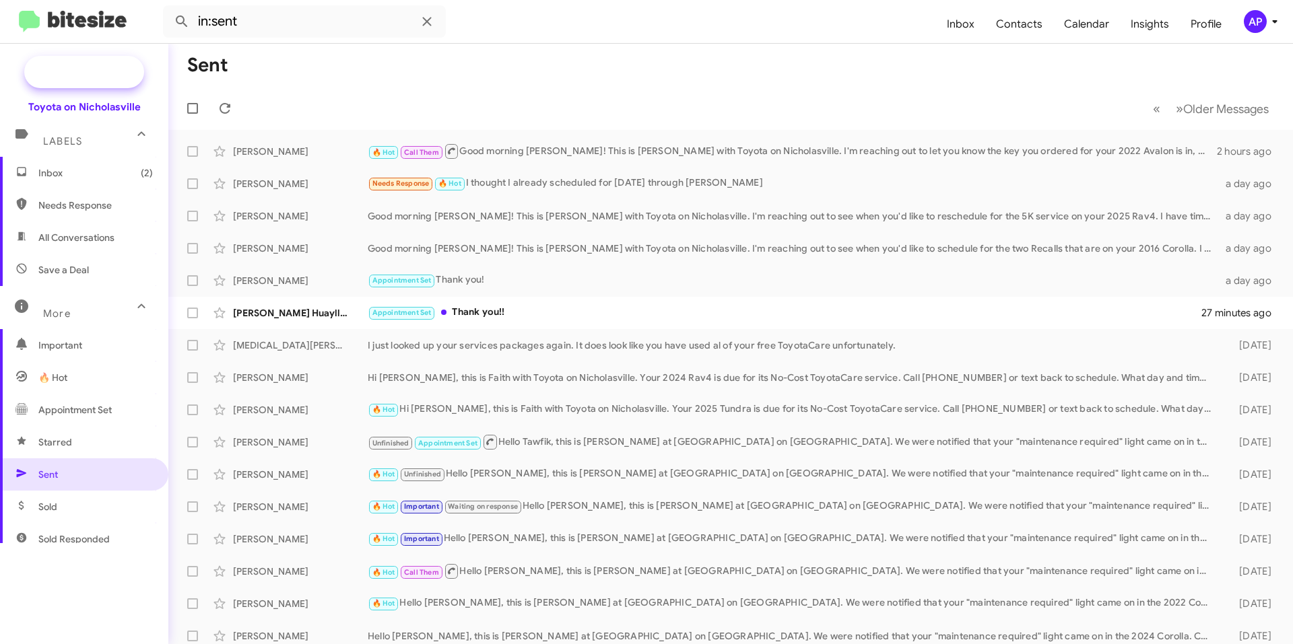
click at [77, 74] on span "New Campaign" at bounding box center [99, 71] width 69 height 13
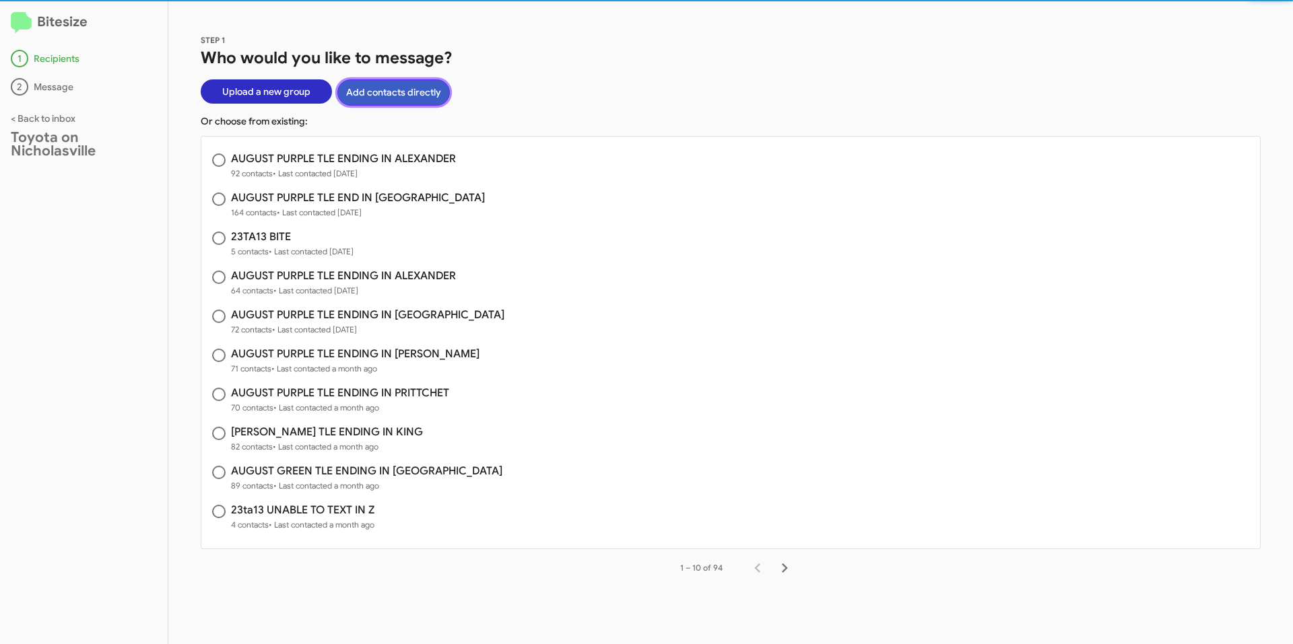
click at [401, 93] on button "Add contacts directly" at bounding box center [393, 92] width 112 height 26
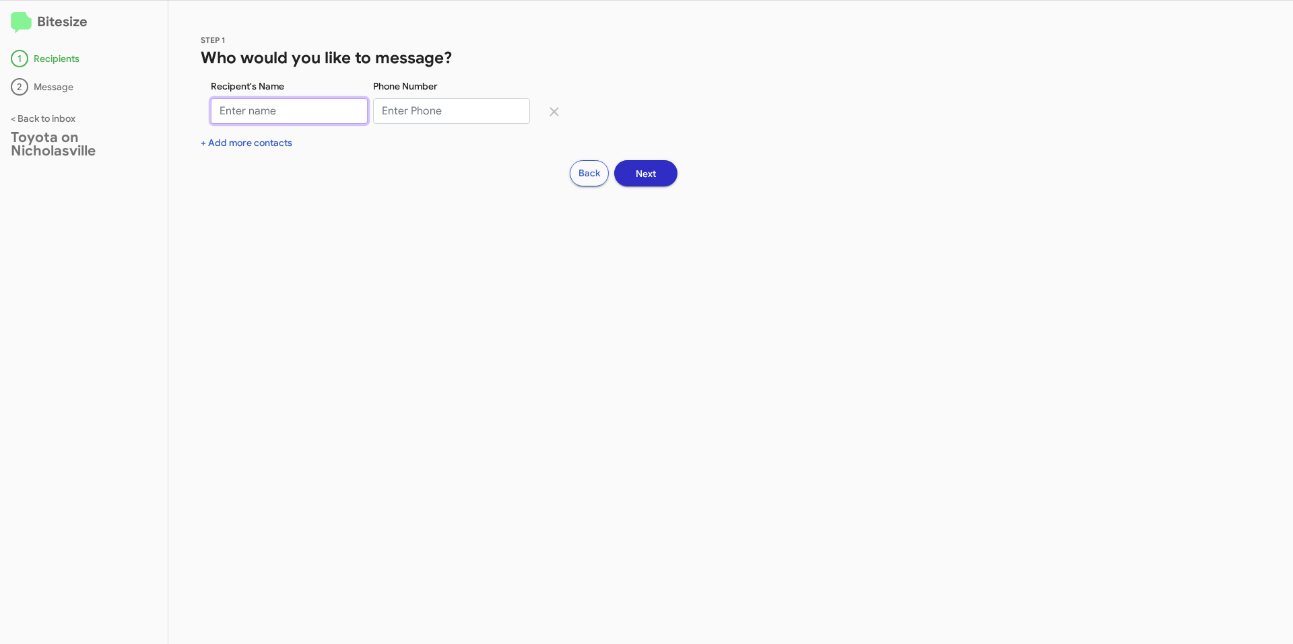
click at [298, 108] on input "Recipent's Name" at bounding box center [289, 111] width 157 height 26
type input "[PERSON_NAME]"
click at [414, 108] on input "Phone Number" at bounding box center [451, 111] width 157 height 26
paste input "[PHONE_NUMBER]"
drag, startPoint x: 431, startPoint y: 108, endPoint x: 450, endPoint y: 97, distance: 22.1
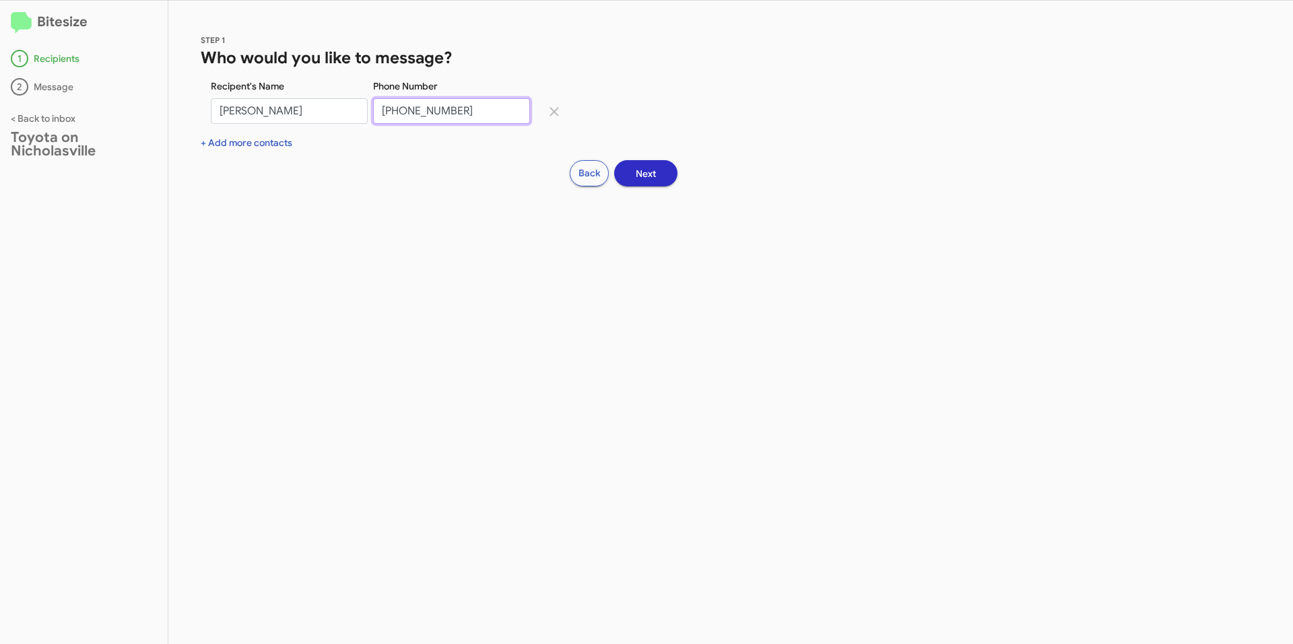
click at [431, 108] on input "[PHONE_NUMBER]" at bounding box center [451, 111] width 157 height 26
type input "8595392245"
click at [642, 178] on span "Next" at bounding box center [646, 174] width 20 height 24
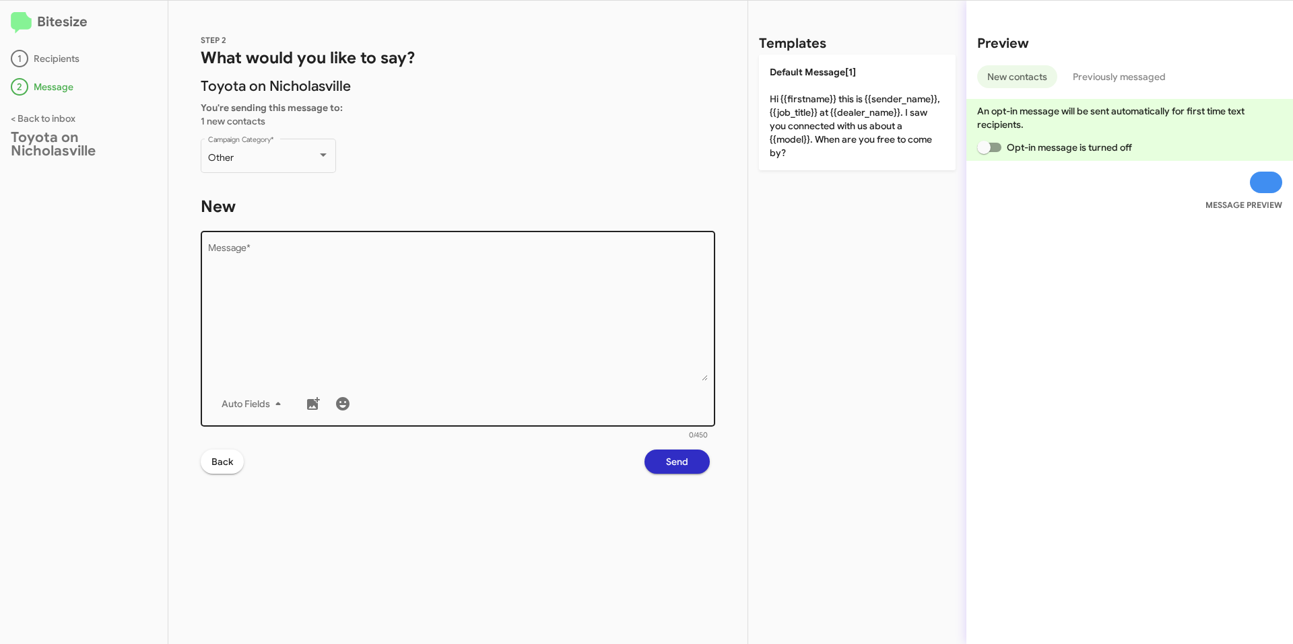
click at [405, 294] on textarea "Message *" at bounding box center [458, 312] width 500 height 137
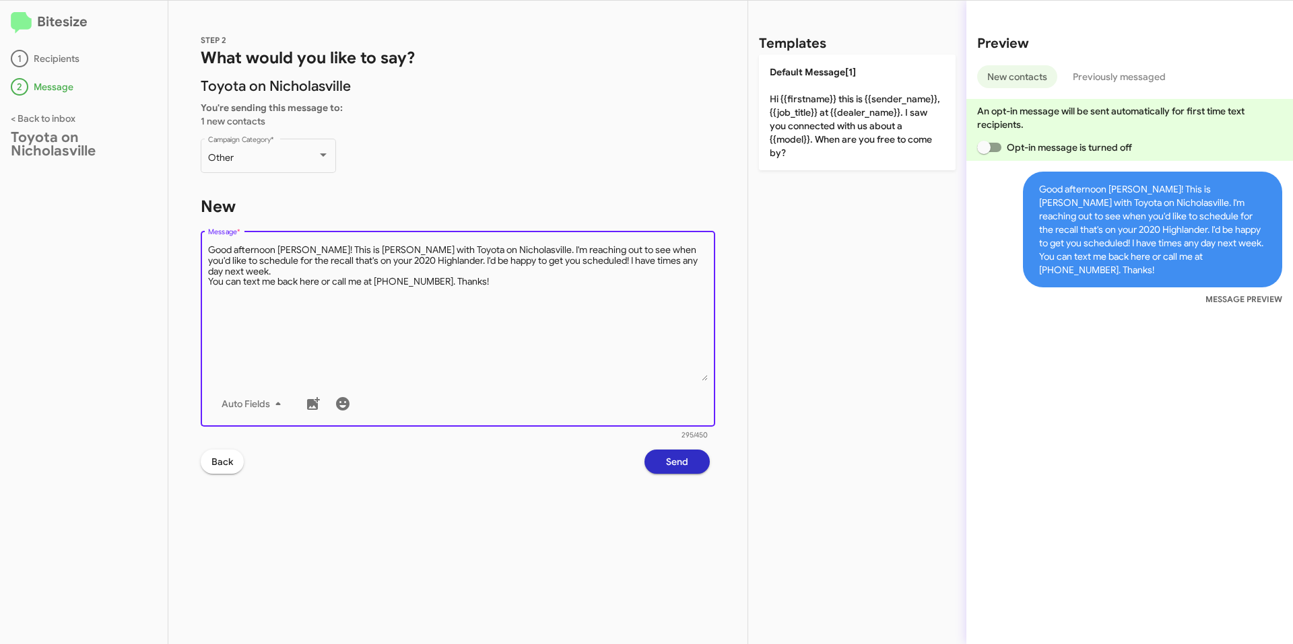
type textarea "Good afternoon [PERSON_NAME]! This is [PERSON_NAME] with Toyota on Nicholasvill…"
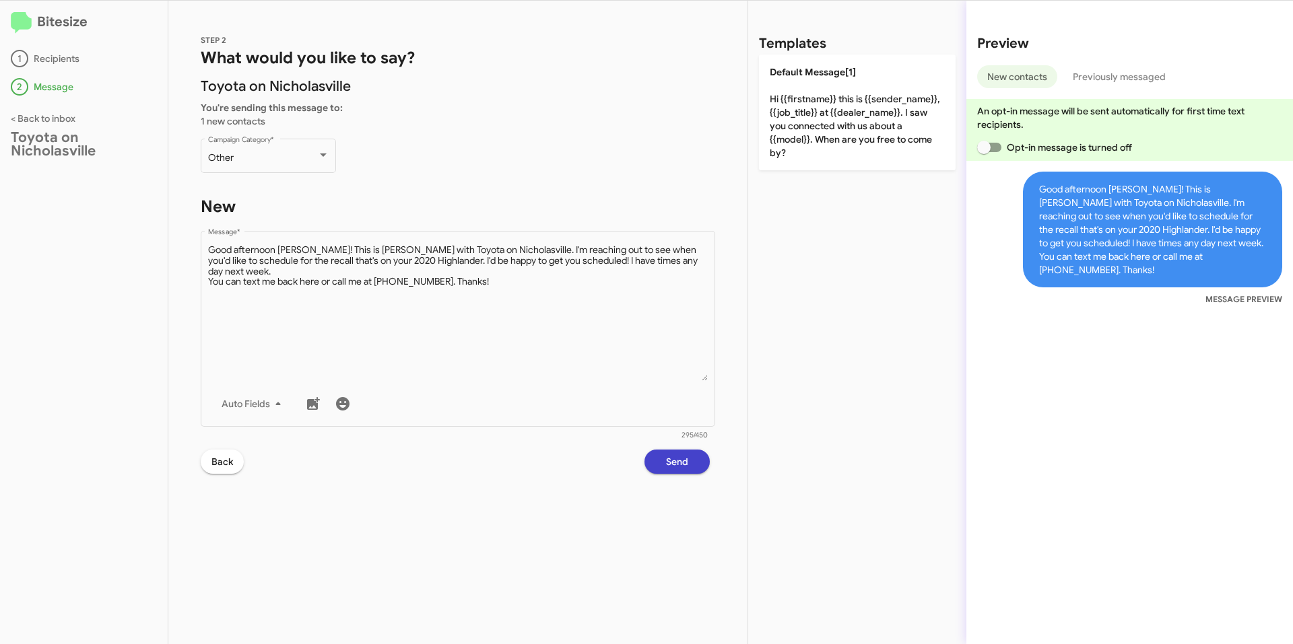
click at [668, 465] on span "Send" at bounding box center [677, 462] width 22 height 24
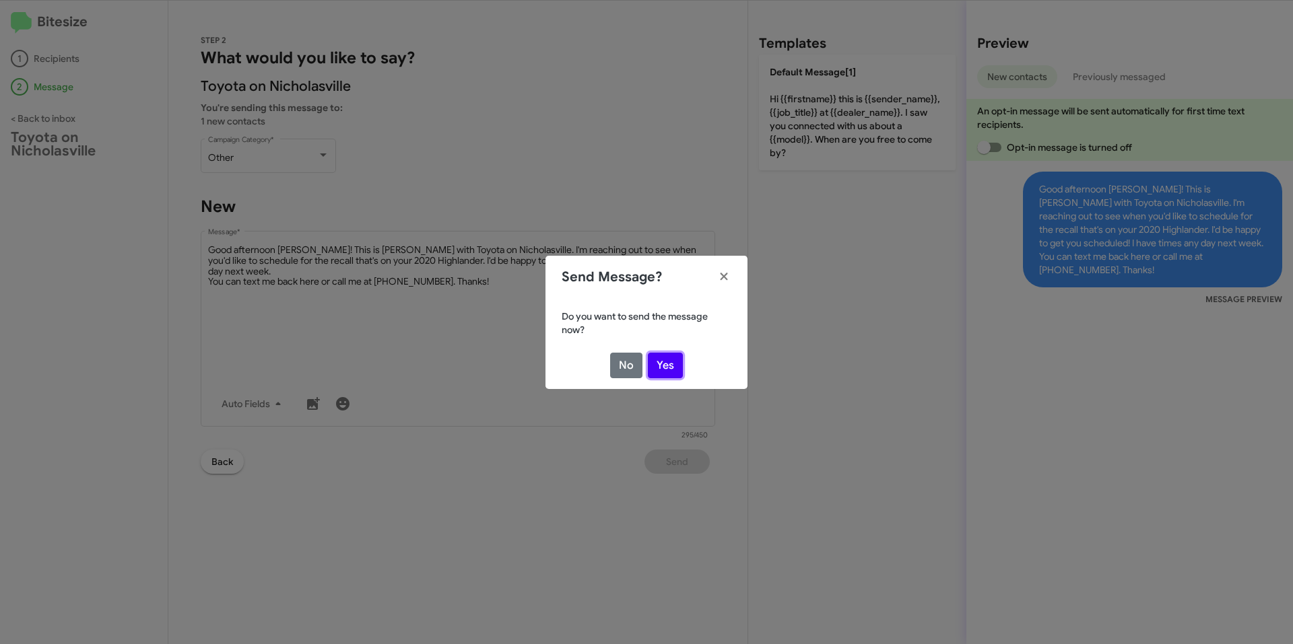
click at [668, 367] on button "Yes" at bounding box center [665, 366] width 35 height 26
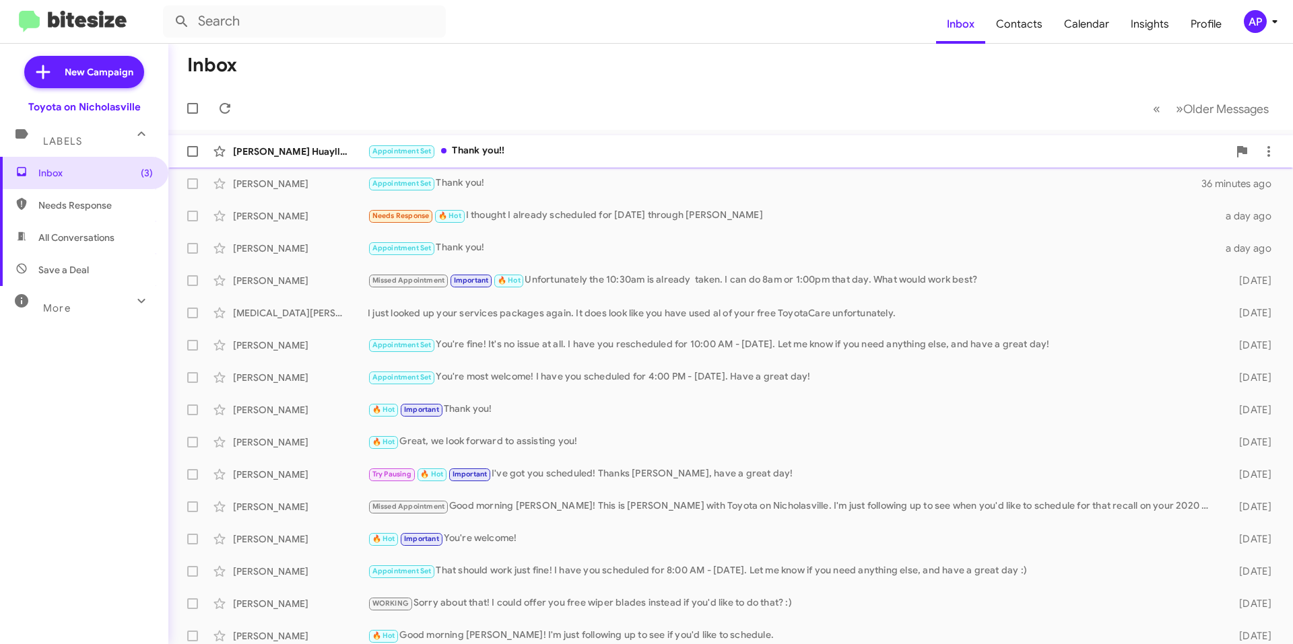
click at [556, 142] on div "[PERSON_NAME]-[PERSON_NAME] Appointment Set Thank you!! 39 minutes ago" at bounding box center [730, 151] width 1103 height 27
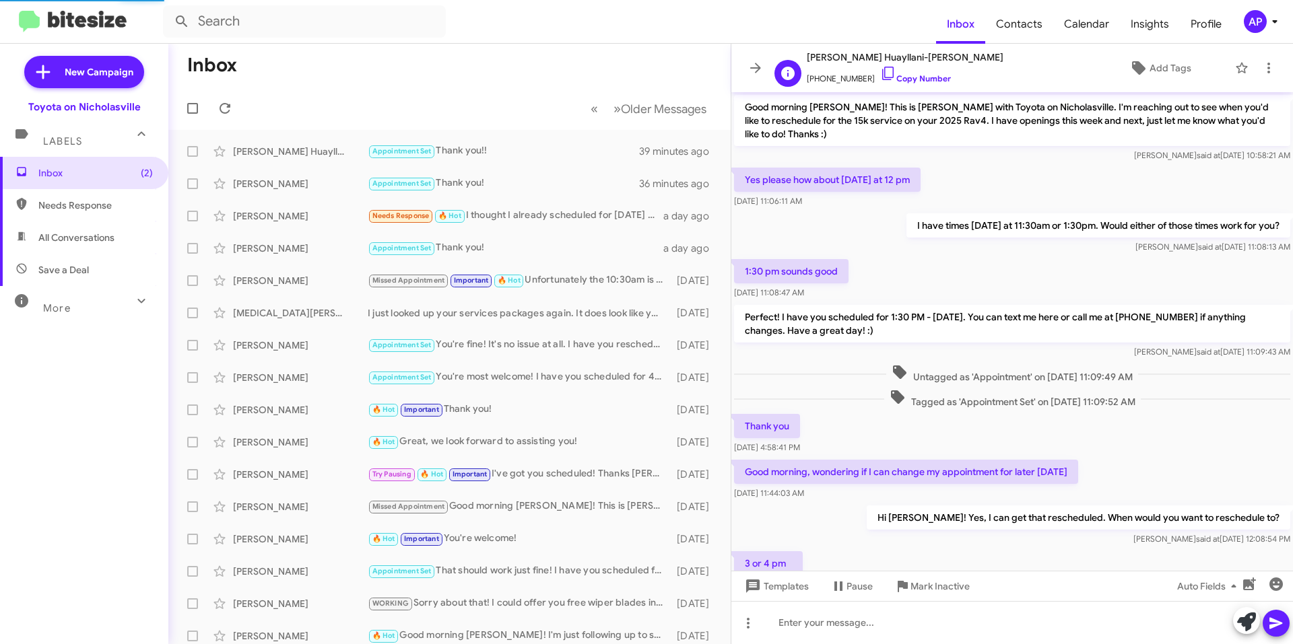
scroll to position [244, 0]
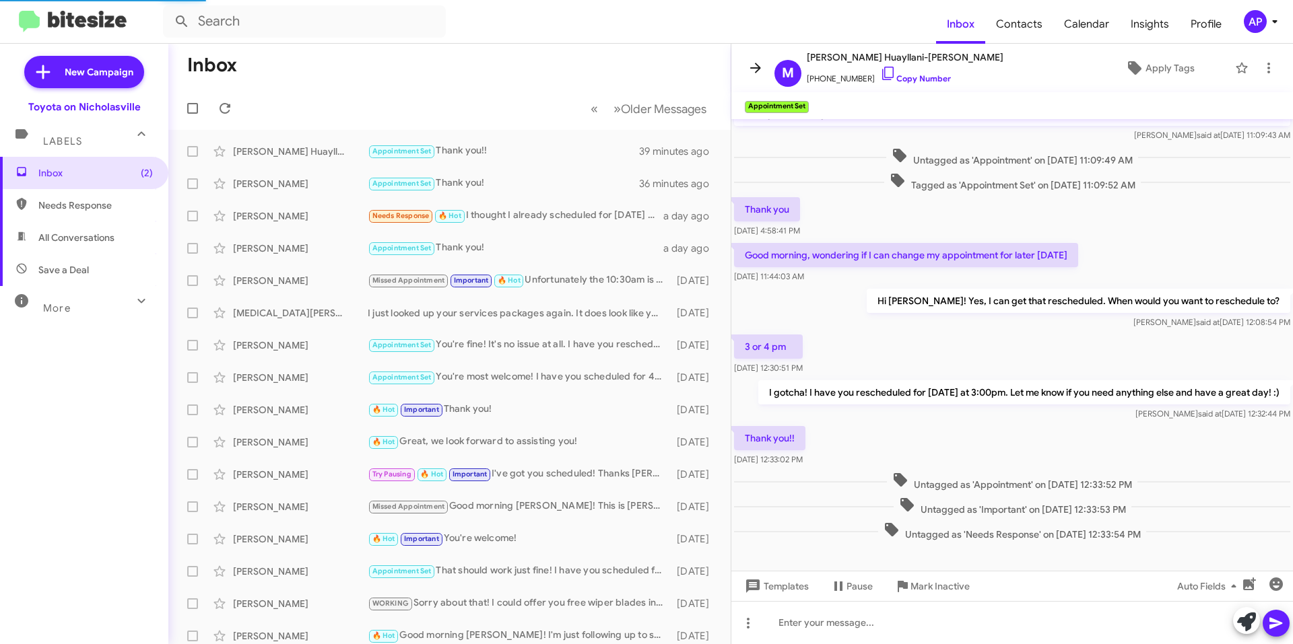
click at [743, 65] on span at bounding box center [755, 68] width 27 height 16
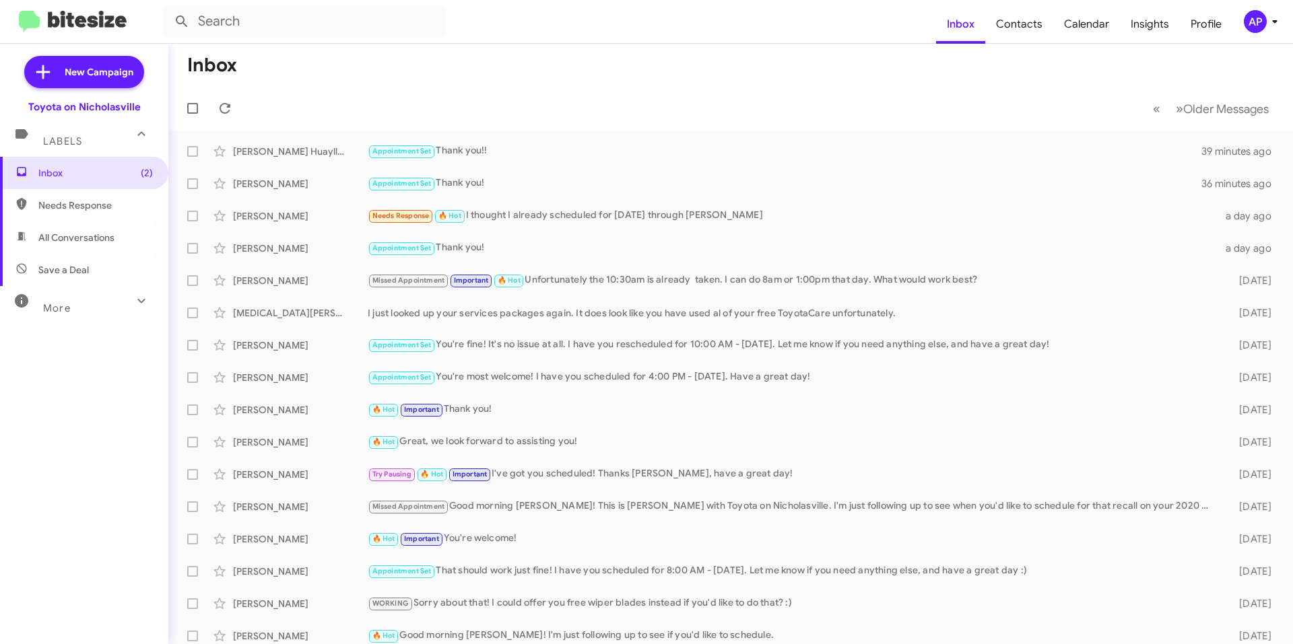
drag, startPoint x: 56, startPoint y: 232, endPoint x: 62, endPoint y: 228, distance: 7.3
click at [56, 232] on span "All Conversations" at bounding box center [76, 237] width 76 height 13
type input "in:all-conversations"
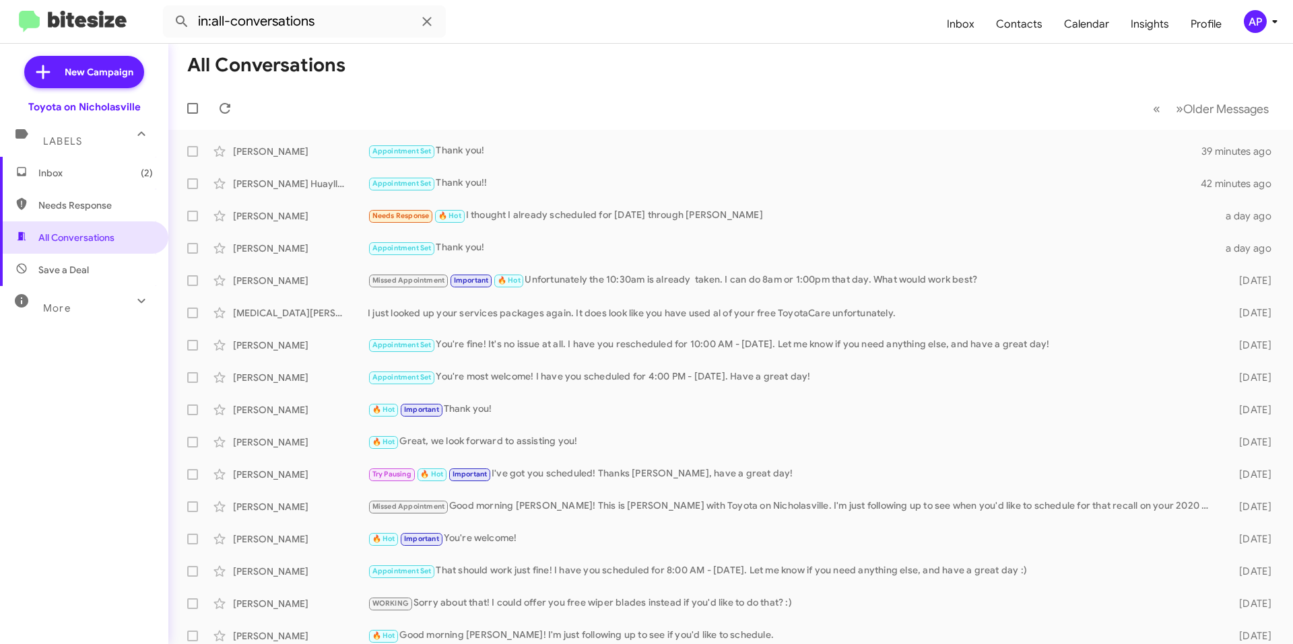
click at [69, 165] on span "Inbox (2)" at bounding box center [84, 173] width 168 height 32
